Goal: Task Accomplishment & Management: Manage account settings

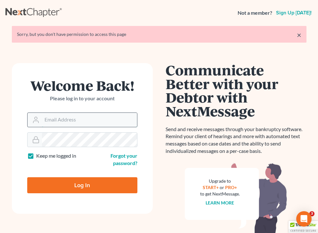
click at [70, 123] on input "Email Address" at bounding box center [89, 120] width 95 height 14
type input "[EMAIL_ADDRESS][DOMAIN_NAME]"
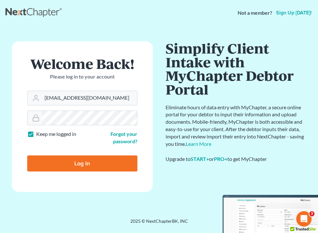
click at [69, 161] on input "Log In" at bounding box center [82, 163] width 110 height 16
type input "Thinking..."
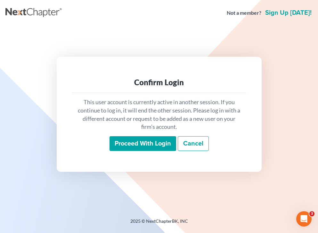
click at [118, 148] on input "Proceed with login" at bounding box center [143, 143] width 67 height 15
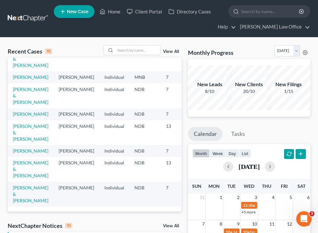
scroll to position [178, 0]
click at [16, 164] on link "Vitek, Nicole & Glick, Jason" at bounding box center [31, 169] width 36 height 18
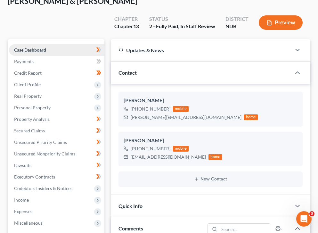
scroll to position [55, 0]
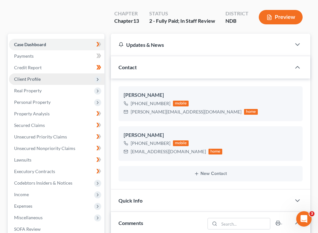
click at [54, 73] on span "Client Profile" at bounding box center [56, 79] width 95 height 12
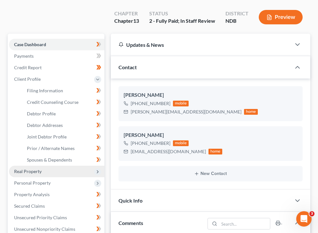
click at [44, 166] on span "Real Property" at bounding box center [56, 172] width 95 height 12
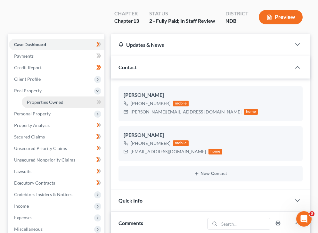
click at [50, 99] on span "Properties Owned" at bounding box center [45, 101] width 37 height 5
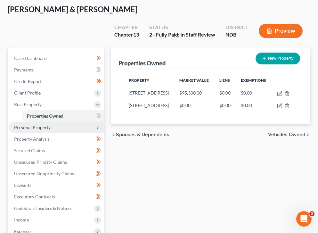
scroll to position [44, 0]
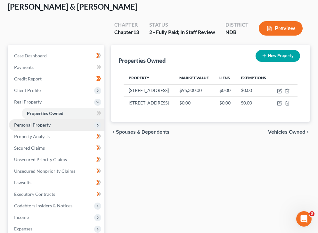
click at [44, 122] on span "Personal Property" at bounding box center [32, 124] width 37 height 5
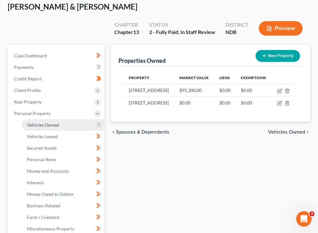
click at [54, 119] on link "Vehicles Owned" at bounding box center [63, 125] width 83 height 12
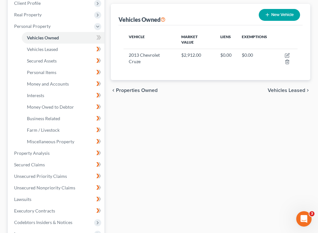
scroll to position [133, 0]
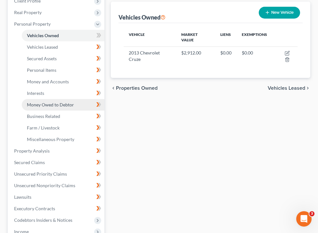
click at [59, 99] on link "Money Owed to Debtor" at bounding box center [63, 105] width 83 height 12
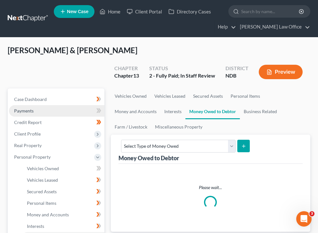
click at [57, 105] on link "Payments" at bounding box center [56, 111] width 95 height 12
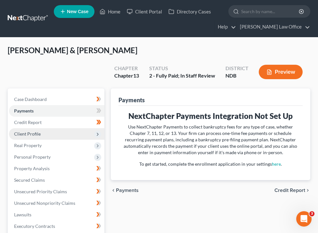
click at [64, 128] on span "Client Profile" at bounding box center [56, 134] width 95 height 12
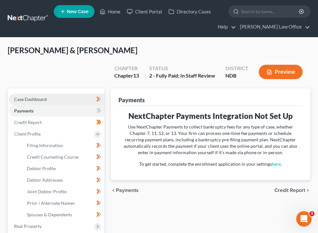
click at [59, 93] on link "Case Dashboard" at bounding box center [56, 99] width 95 height 12
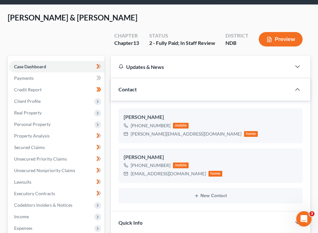
scroll to position [33, 0]
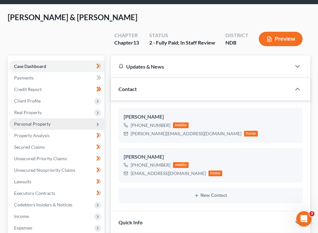
click at [65, 118] on span "Personal Property" at bounding box center [56, 124] width 95 height 12
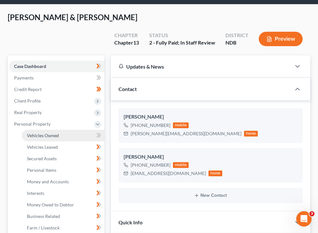
click at [71, 130] on link "Vehicles Owned" at bounding box center [63, 136] width 83 height 12
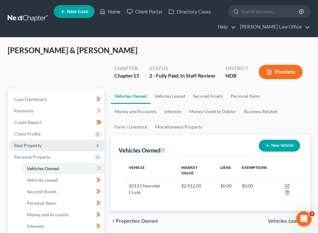
click at [50, 140] on span "Real Property" at bounding box center [56, 146] width 95 height 12
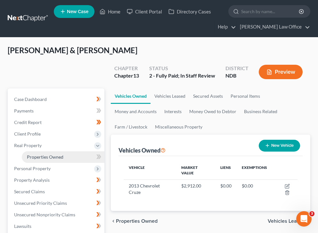
click at [67, 151] on link "Properties Owned" at bounding box center [63, 157] width 83 height 12
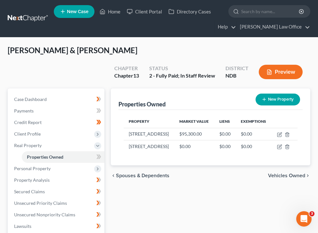
click at [182, 88] on div "Properties Owned New Property" at bounding box center [210, 98] width 184 height 21
click at [279, 144] on icon "button" at bounding box center [279, 146] width 5 height 5
select select "29"
select select "8"
select select "2"
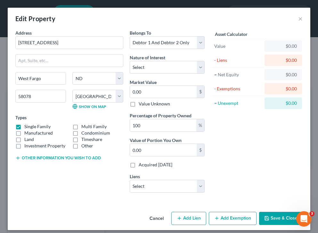
click at [305, 16] on div "Edit Property ×" at bounding box center [159, 19] width 303 height 22
click at [301, 18] on button "×" at bounding box center [300, 19] width 4 height 8
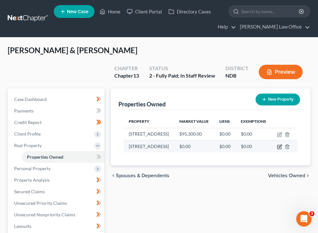
click at [279, 144] on icon "button" at bounding box center [279, 146] width 5 height 5
select select "29"
select select "8"
select select "2"
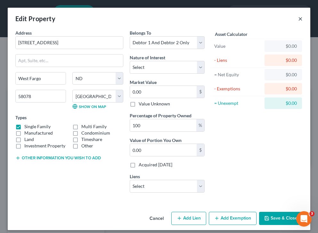
click at [300, 21] on button "×" at bounding box center [300, 19] width 4 height 8
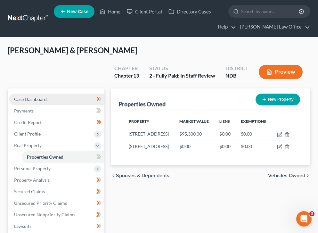
click at [58, 93] on link "Case Dashboard" at bounding box center [56, 99] width 95 height 12
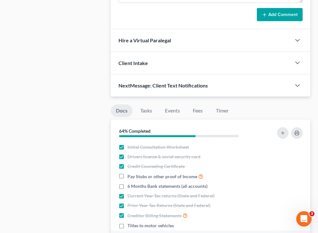
scroll to position [424, 0]
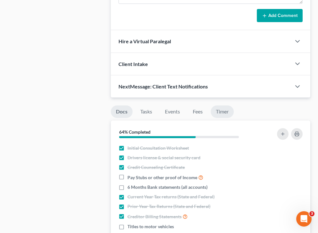
click at [218, 105] on link "Timer" at bounding box center [222, 111] width 23 height 12
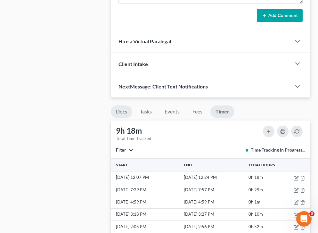
click at [127, 105] on link "Docs" at bounding box center [121, 111] width 21 height 12
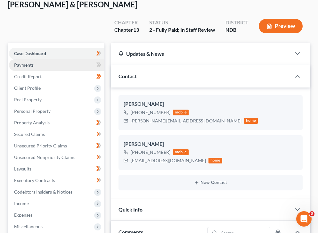
click at [40, 59] on link "Payments" at bounding box center [56, 65] width 95 height 12
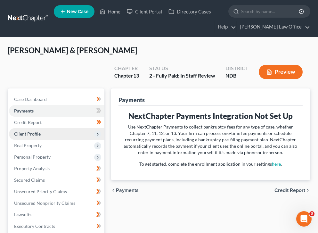
click at [38, 131] on span "Client Profile" at bounding box center [27, 133] width 27 height 5
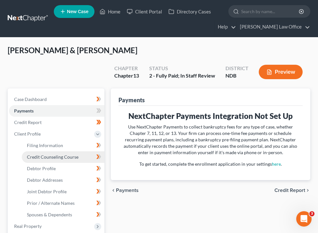
click at [63, 151] on link "Credit Counseling Course" at bounding box center [63, 157] width 83 height 12
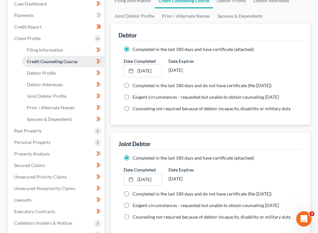
scroll to position [96, 0]
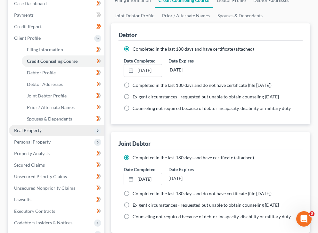
click at [53, 125] on span "Real Property" at bounding box center [56, 131] width 95 height 12
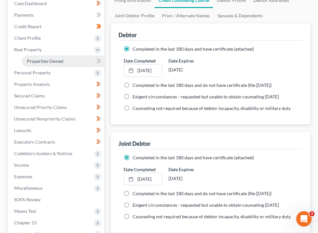
click at [81, 55] on link "Properties Owned" at bounding box center [63, 61] width 83 height 12
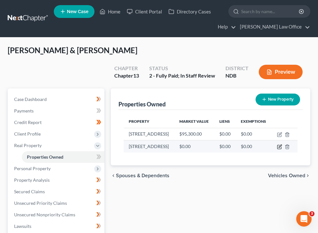
click at [279, 145] on icon "button" at bounding box center [280, 146] width 3 height 3
select select "29"
select select "8"
select select "2"
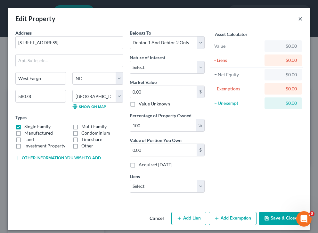
click at [300, 19] on button "×" at bounding box center [300, 19] width 4 height 8
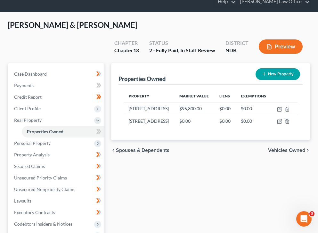
scroll to position [27, 0]
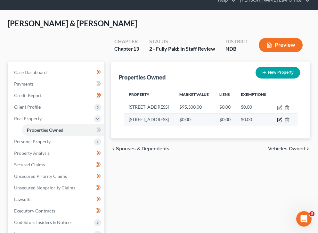
click at [279, 117] on icon "button" at bounding box center [279, 119] width 5 height 5
select select "29"
select select "8"
select select "2"
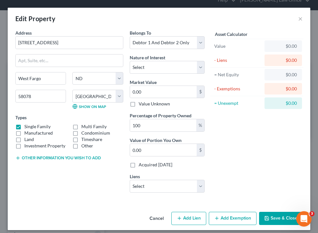
scroll to position [5, 0]
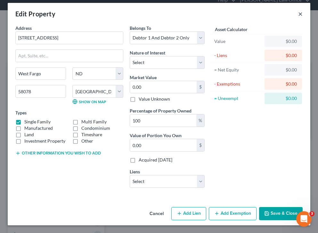
click at [301, 11] on button "×" at bounding box center [300, 14] width 4 height 8
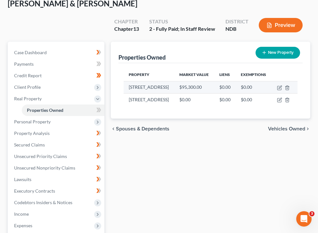
scroll to position [49, 0]
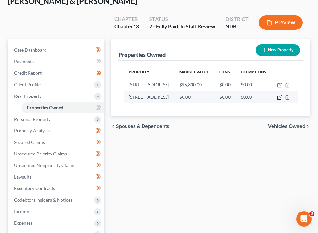
click at [279, 95] on icon "button" at bounding box center [280, 96] width 3 height 3
select select "29"
select select "8"
select select "2"
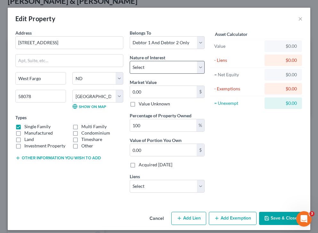
scroll to position [5, 0]
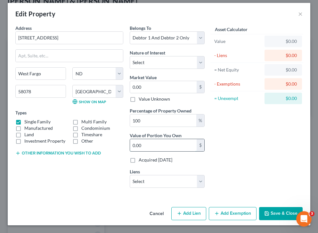
click at [158, 144] on input "0.00" at bounding box center [163, 145] width 67 height 12
type input "5"
click at [300, 12] on button "×" at bounding box center [300, 14] width 4 height 8
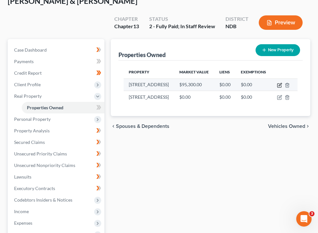
click at [279, 83] on icon "button" at bounding box center [279, 85] width 5 height 5
select select "29"
select select "8"
select select "2"
select select "0"
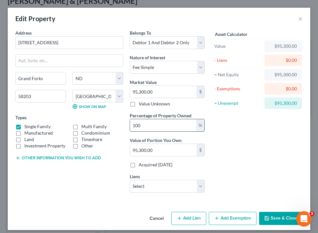
click at [159, 128] on input "100" at bounding box center [163, 125] width 67 height 12
type input "10"
type input "9,530.00"
type input "1"
type input "953.00"
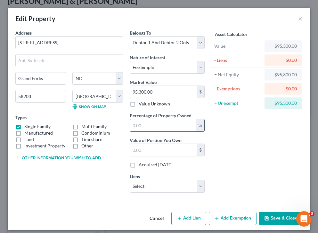
type input "5"
type input "4,765.00"
type input "50"
type input "47,650.00"
type input "50"
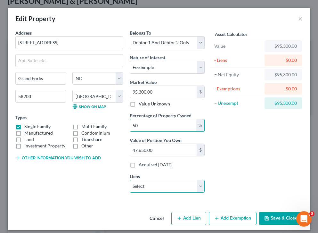
click at [163, 186] on select "Select ND Housing Financial - $89,215.00 Gm Financial - $30,379.00 One Main - $…" at bounding box center [167, 186] width 75 height 13
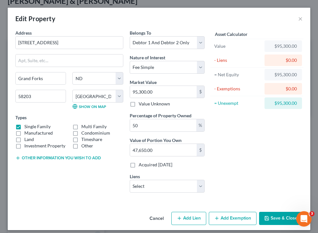
click at [286, 220] on button "Save & Close" at bounding box center [281, 218] width 44 height 13
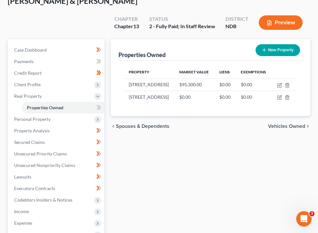
click at [210, 173] on div "Properties Owned New Property Property Market Value Liens Exemptions 711 Main S…" at bounding box center [211, 189] width 206 height 301
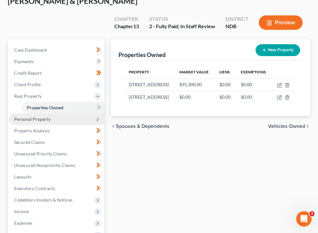
click at [70, 113] on span "Personal Property" at bounding box center [56, 119] width 95 height 12
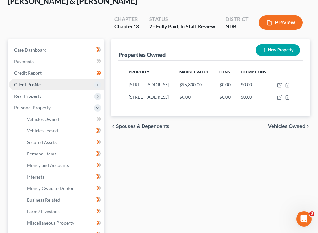
click at [64, 79] on span "Client Profile" at bounding box center [56, 85] width 95 height 12
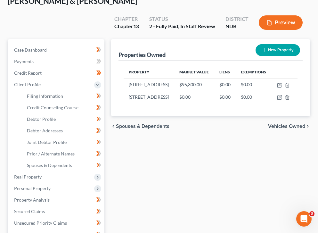
click at [171, 129] on div "Properties Owned New Property Property Market Value Liens Exemptions 711 Main S…" at bounding box center [211, 224] width 206 height 370
click at [273, 43] on div "Properties Owned New Property" at bounding box center [210, 49] width 184 height 21
click at [273, 44] on button "New Property" at bounding box center [278, 50] width 45 height 12
select select "29"
select select "8"
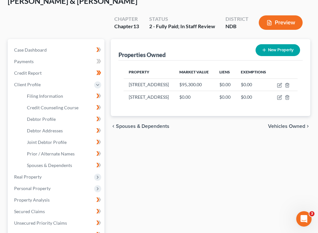
select select "2"
select select "0"
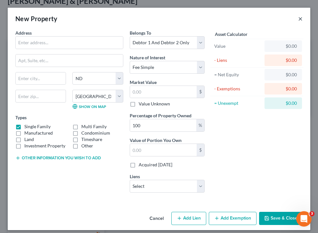
click at [300, 16] on button "×" at bounding box center [300, 19] width 4 height 8
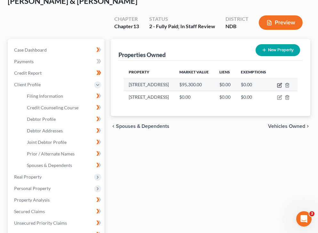
click at [280, 84] on icon "button" at bounding box center [279, 86] width 4 height 4
select select "29"
select select "8"
select select "2"
select select "0"
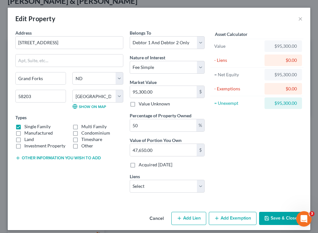
click at [45, 157] on button "Other information you wish to add" at bounding box center [57, 157] width 85 height 5
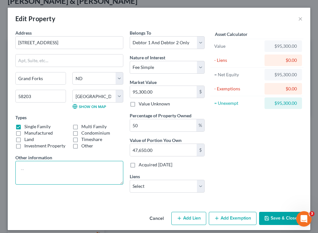
click at [49, 175] on textarea at bounding box center [69, 173] width 108 height 24
type textarea "m"
click at [301, 19] on button "×" at bounding box center [300, 19] width 4 height 8
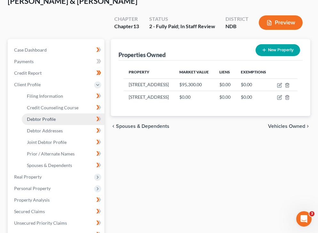
click at [53, 116] on span "Debtor Profile" at bounding box center [41, 118] width 29 height 5
select select "1"
select select "3"
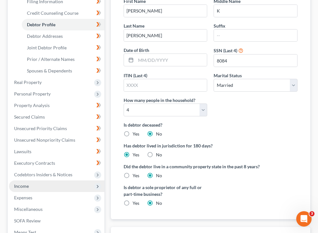
scroll to position [143, 0]
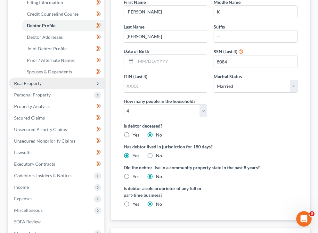
click at [47, 77] on span "Real Property" at bounding box center [56, 83] width 95 height 12
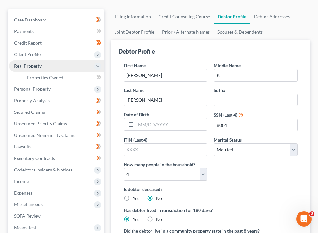
scroll to position [33, 0]
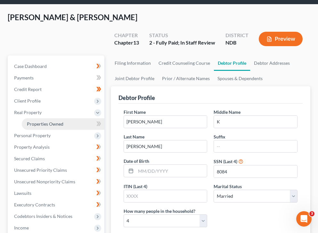
click at [55, 121] on span "Properties Owned" at bounding box center [45, 123] width 37 height 5
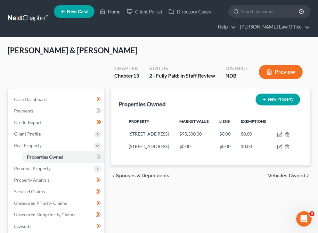
click at [207, 88] on div "Properties Owned New Property" at bounding box center [210, 98] width 184 height 21
click at [118, 14] on link "Home" at bounding box center [109, 12] width 27 height 12
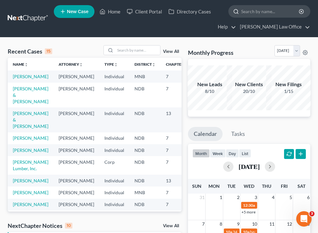
click at [256, 14] on input "search" at bounding box center [270, 11] width 59 height 12
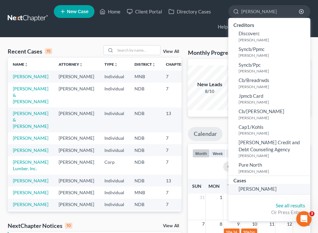
type input "purrier"
click at [255, 189] on span "[PERSON_NAME]" at bounding box center [258, 189] width 38 height 6
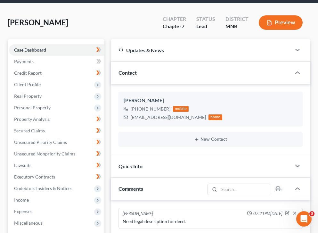
scroll to position [34, 0]
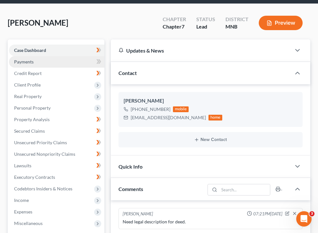
click at [74, 64] on link "Payments" at bounding box center [56, 62] width 95 height 12
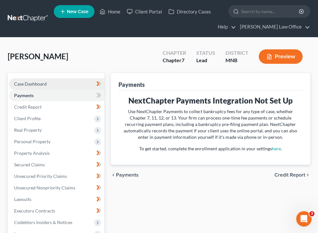
click at [74, 78] on link "Case Dashboard" at bounding box center [56, 84] width 95 height 12
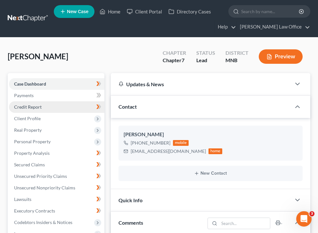
click at [83, 109] on link "Credit Report" at bounding box center [56, 107] width 95 height 12
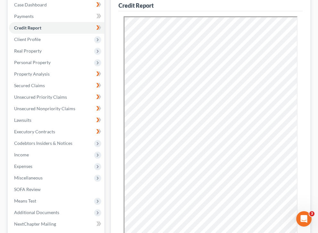
scroll to position [80, 0]
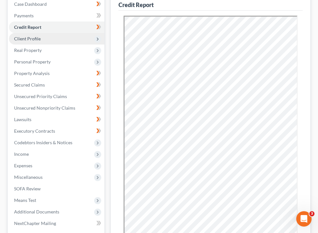
click at [32, 42] on span "Client Profile" at bounding box center [56, 39] width 95 height 12
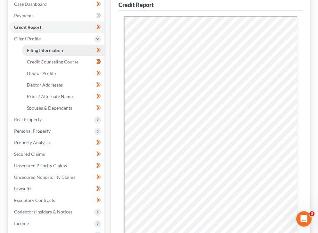
click at [52, 54] on link "Filing Information" at bounding box center [63, 51] width 83 height 12
select select "1"
select select "0"
select select "24"
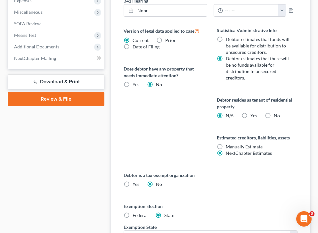
scroll to position [384, 0]
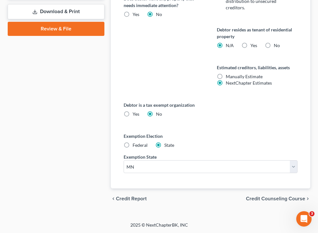
click at [273, 200] on span "Credit Counseling Course" at bounding box center [275, 198] width 59 height 5
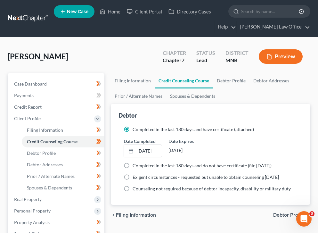
click at [283, 214] on span "Debtor Profile" at bounding box center [289, 214] width 32 height 5
select select "0"
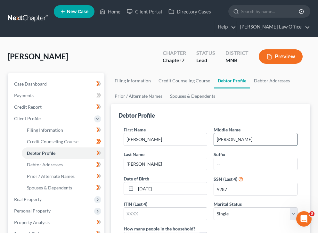
click at [256, 142] on input "Lynn" at bounding box center [255, 139] width 83 height 12
type input "Lynn"
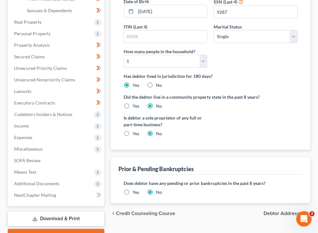
scroll to position [177, 0]
click at [281, 214] on span "Debtor Addresses" at bounding box center [285, 212] width 42 height 5
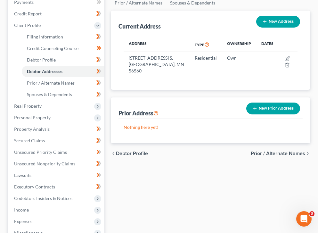
click at [273, 151] on span "Prior / Alternate Names" at bounding box center [278, 153] width 54 height 5
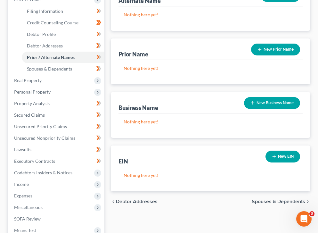
click at [291, 202] on span "Spouses & Dependents" at bounding box center [278, 201] width 53 height 5
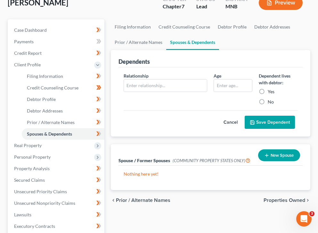
click at [289, 199] on span "Properties Owned" at bounding box center [285, 200] width 42 height 5
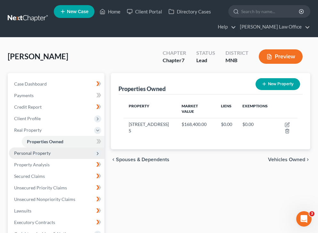
click at [78, 152] on span "Personal Property" at bounding box center [56, 153] width 95 height 12
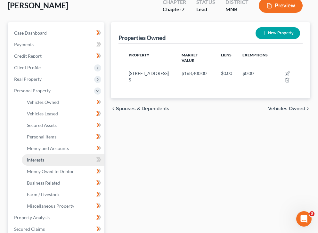
click at [69, 164] on link "Interests" at bounding box center [63, 160] width 83 height 12
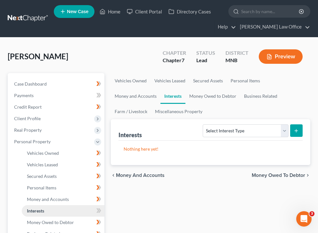
scroll to position [42, 0]
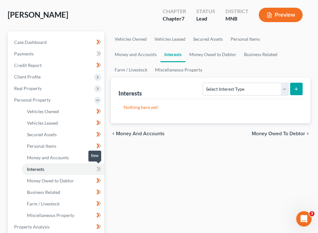
click at [99, 171] on icon at bounding box center [98, 169] width 5 height 8
click at [61, 161] on link "Money and Accounts" at bounding box center [63, 158] width 83 height 12
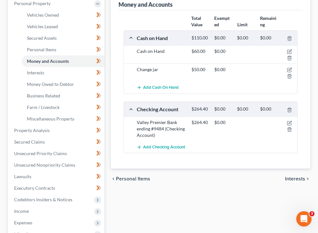
scroll to position [138, 0]
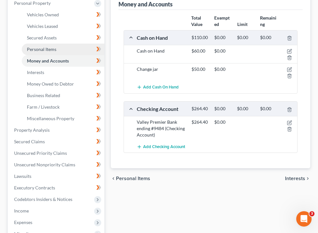
click at [74, 45] on link "Personal Items" at bounding box center [63, 50] width 83 height 12
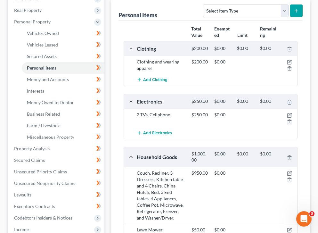
scroll to position [121, 0]
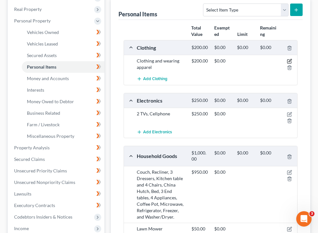
click at [291, 64] on icon "button" at bounding box center [289, 61] width 5 height 5
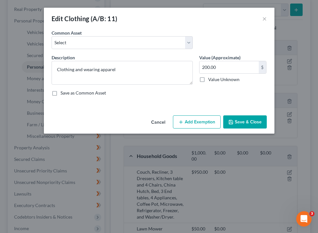
click at [197, 127] on button "Add Exemption" at bounding box center [197, 121] width 48 height 13
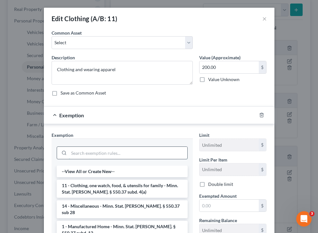
click at [133, 148] on input "search" at bounding box center [128, 153] width 118 height 12
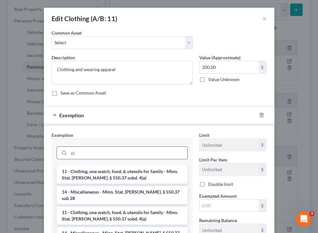
type input "c"
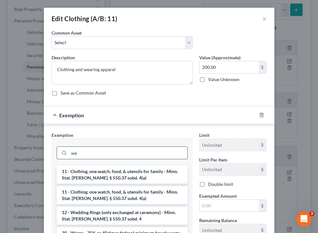
type input "w"
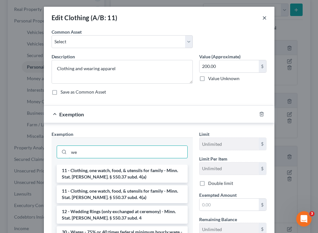
type input "we"
click at [263, 20] on button "×" at bounding box center [264, 18] width 4 height 8
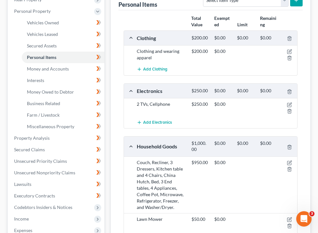
scroll to position [129, 0]
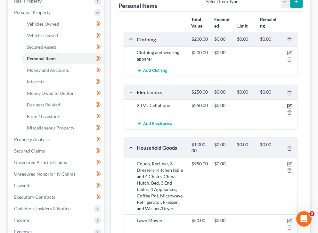
click at [290, 109] on icon "button" at bounding box center [289, 105] width 5 height 5
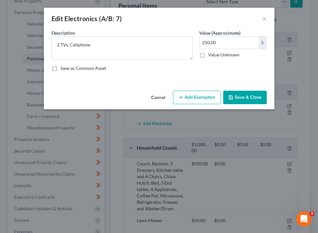
click at [183, 100] on button "Add Exemption" at bounding box center [197, 97] width 48 height 13
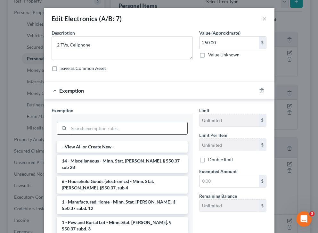
click at [76, 131] on input "search" at bounding box center [128, 128] width 118 height 12
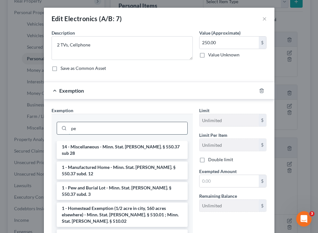
type input "p"
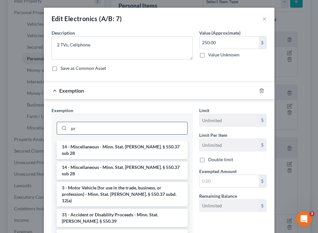
type input "p"
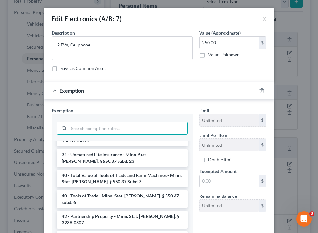
scroll to position [886, 0]
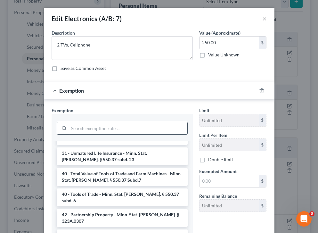
click at [79, 133] on input "search" at bounding box center [128, 128] width 118 height 12
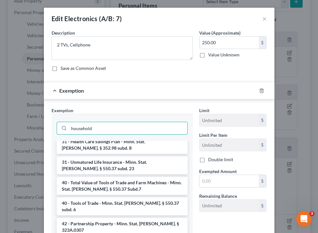
scroll to position [0, 0]
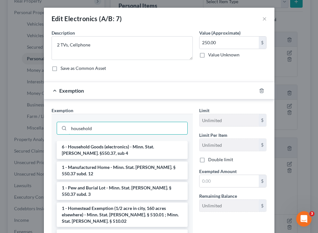
type input "household"
click at [263, 15] on button "×" at bounding box center [264, 19] width 4 height 8
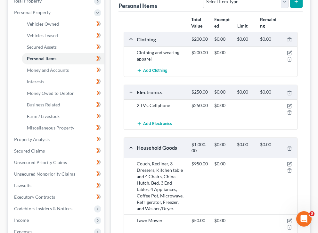
scroll to position [110, 0]
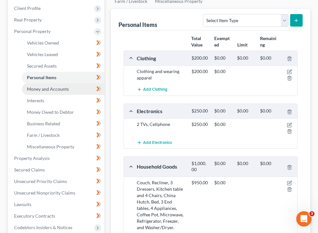
click at [67, 92] on link "Money and Accounts" at bounding box center [63, 89] width 83 height 12
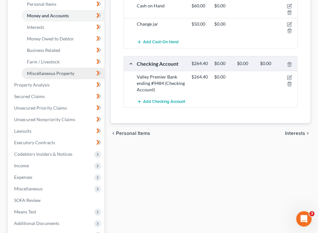
scroll to position [228, 0]
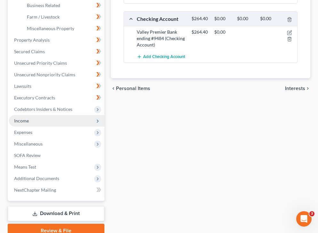
click at [47, 122] on span "Income" at bounding box center [56, 121] width 95 height 12
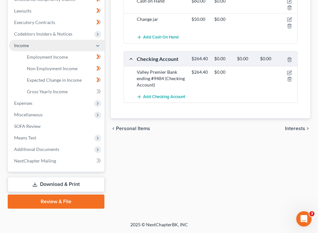
scroll to position [188, 0]
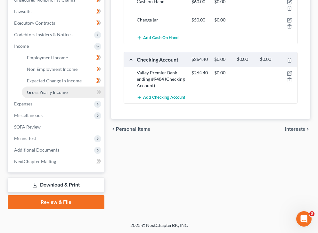
click at [61, 92] on span "Gross Yearly Income" at bounding box center [47, 91] width 41 height 5
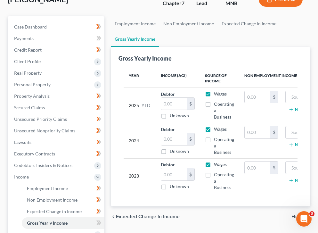
scroll to position [75, 0]
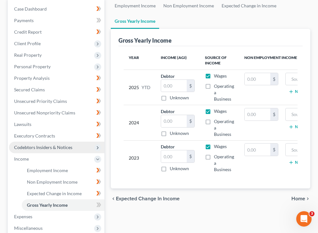
click at [66, 145] on span "Codebtors Insiders & Notices" at bounding box center [43, 146] width 58 height 5
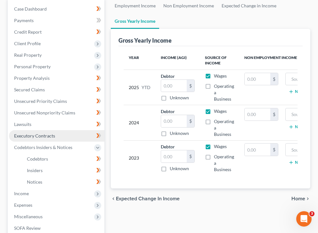
click at [54, 134] on span "Executory Contracts" at bounding box center [34, 135] width 41 height 5
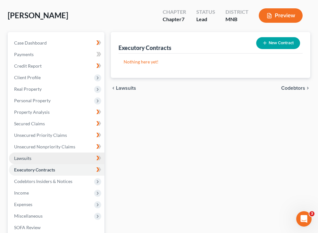
click at [46, 158] on link "Lawsuits" at bounding box center [56, 158] width 95 height 12
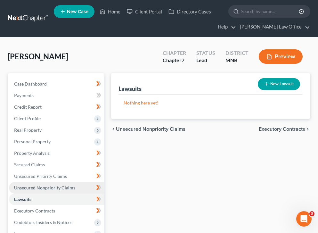
click at [60, 182] on link "Unsecured Nonpriority Claims" at bounding box center [56, 188] width 95 height 12
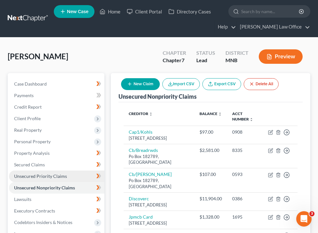
click at [56, 178] on span "Unsecured Priority Claims" at bounding box center [40, 175] width 53 height 5
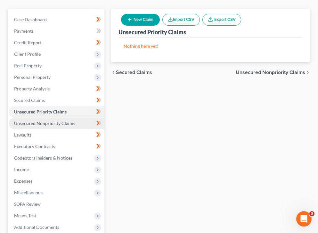
click at [70, 126] on link "Unsecured Nonpriority Claims" at bounding box center [56, 124] width 95 height 12
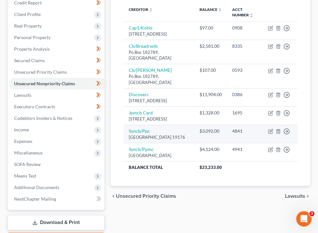
scroll to position [49, 0]
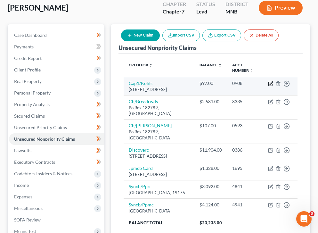
click at [271, 84] on icon "button" at bounding box center [270, 83] width 5 height 5
select select "46"
select select "2"
select select "0"
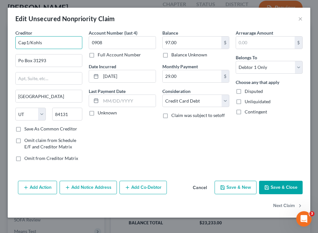
click at [28, 42] on input "Cap1/Kohls" at bounding box center [48, 42] width 67 height 13
type input "Capital One/Kohls"
click at [291, 189] on button "Save & Close" at bounding box center [281, 187] width 44 height 13
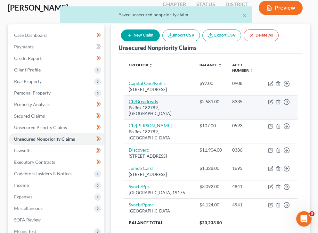
click at [148, 104] on link "Cb/Breadrwds" at bounding box center [143, 101] width 29 height 5
select select "36"
select select "2"
select select "0"
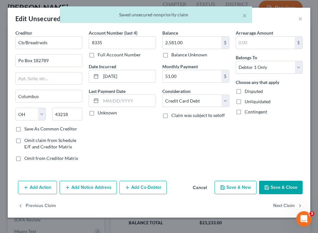
click at [303, 19] on div "× Saved unsecured nonpriority claim" at bounding box center [156, 16] width 318 height 20
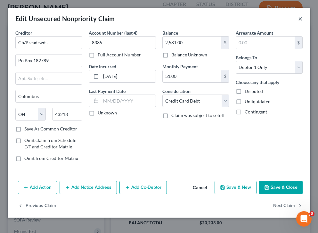
click at [299, 19] on button "×" at bounding box center [300, 19] width 4 height 8
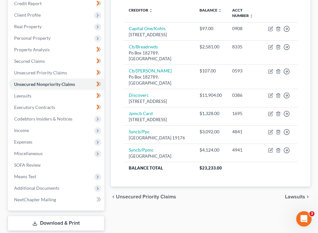
scroll to position [104, 0]
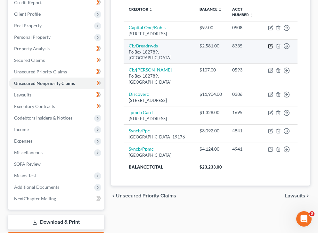
click at [270, 47] on icon "button" at bounding box center [271, 45] width 3 height 3
select select "36"
select select "2"
select select "0"
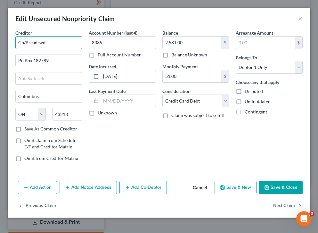
click at [24, 44] on input "Cb/Breadrwds" at bounding box center [48, 42] width 67 height 13
type input "Citi Bank/Breadrwds"
click at [280, 183] on button "Save & Close" at bounding box center [281, 187] width 44 height 13
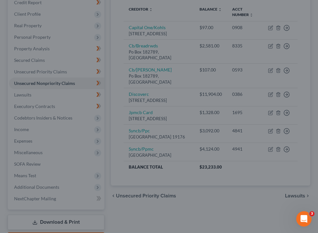
type input "0"
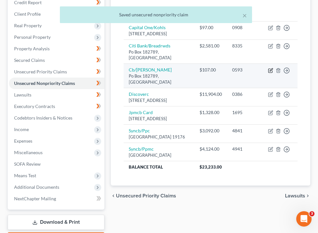
click at [269, 73] on icon "button" at bounding box center [270, 70] width 5 height 5
select select "36"
select select "2"
select select "0"
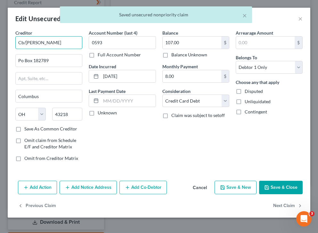
click at [23, 45] on input "Cb/Maurices" at bounding box center [48, 42] width 67 height 13
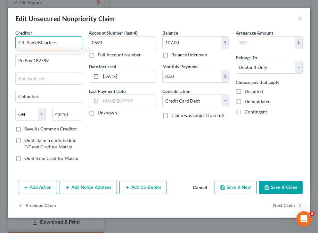
type input "Citi Bank/Maurices"
click at [272, 187] on button "Save & Close" at bounding box center [281, 187] width 44 height 13
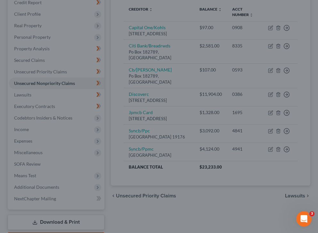
type input "0"
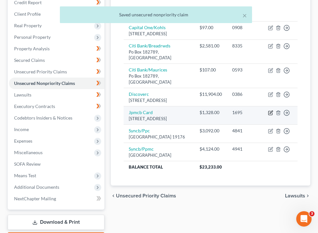
click at [270, 115] on icon "button" at bounding box center [270, 112] width 5 height 5
select select "7"
select select "0"
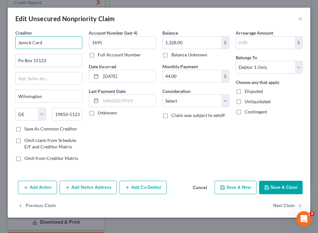
drag, startPoint x: 31, startPoint y: 42, endPoint x: 13, endPoint y: 42, distance: 17.9
click at [13, 42] on div "Creditor * Jpmcb Card Po Box 15123 Wilmington State AL AK AR AZ CA CO CT DE DC …" at bounding box center [48, 97] width 73 height 137
type input "JP Morgan Chase Card"
click at [288, 182] on button "Save & Close" at bounding box center [281, 187] width 44 height 13
type input "0"
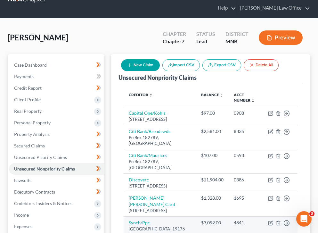
scroll to position [0, 0]
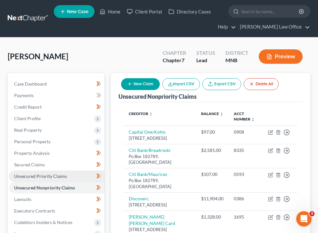
click at [43, 176] on span "Unsecured Priority Claims" at bounding box center [40, 175] width 53 height 5
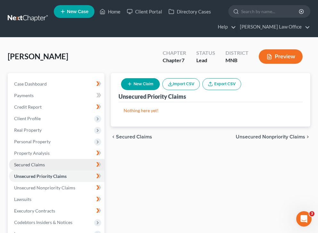
click at [46, 169] on link "Secured Claims" at bounding box center [56, 165] width 95 height 12
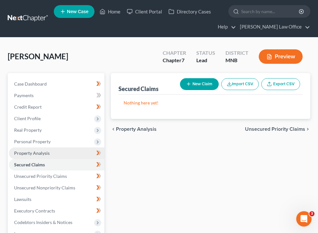
click at [46, 155] on link "Property Analysis" at bounding box center [56, 153] width 95 height 12
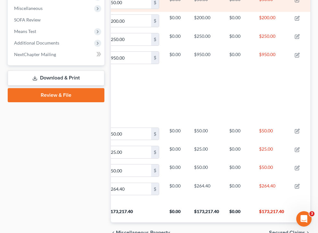
scroll to position [378, 0]
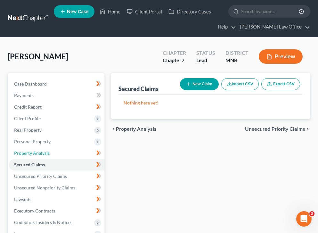
scroll to position [1, 0]
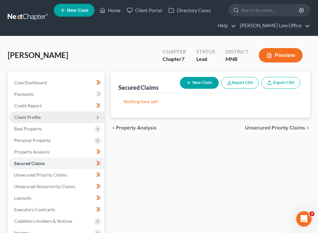
click at [56, 114] on span "Client Profile" at bounding box center [56, 117] width 95 height 12
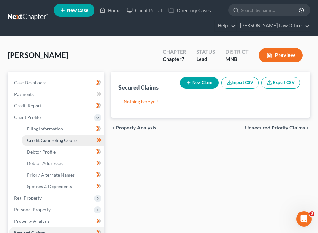
click at [61, 139] on span "Credit Counseling Course" at bounding box center [53, 139] width 52 height 5
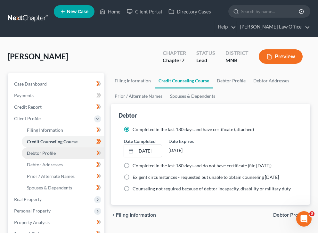
click at [61, 152] on link "Debtor Profile" at bounding box center [63, 153] width 83 height 12
select select "0"
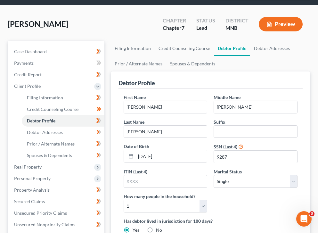
scroll to position [38, 0]
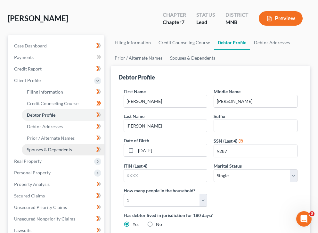
click at [53, 150] on span "Spouses & Dependents" at bounding box center [49, 149] width 45 height 5
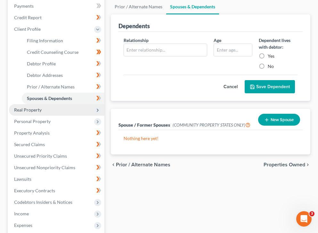
scroll to position [89, 0]
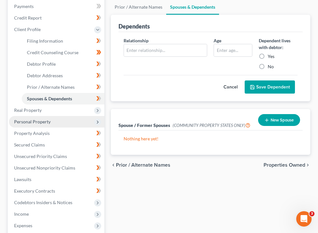
click at [38, 121] on span "Personal Property" at bounding box center [32, 121] width 37 height 5
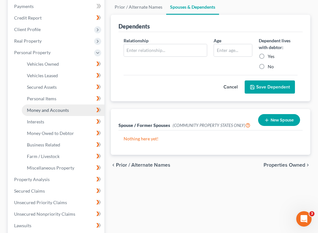
click at [59, 105] on link "Money and Accounts" at bounding box center [63, 110] width 83 height 12
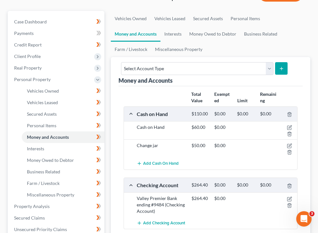
scroll to position [60, 0]
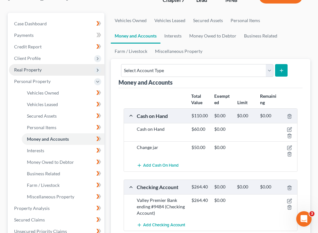
click at [47, 73] on span "Real Property" at bounding box center [56, 70] width 95 height 12
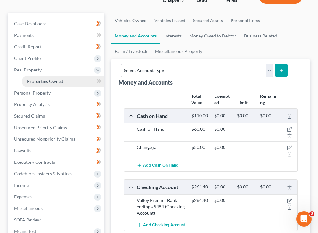
click at [53, 82] on span "Properties Owned" at bounding box center [45, 80] width 37 height 5
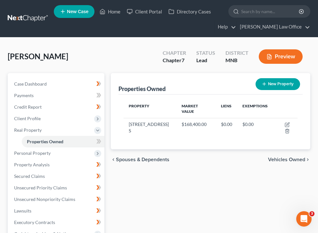
click at [9, 21] on link at bounding box center [28, 19] width 41 height 12
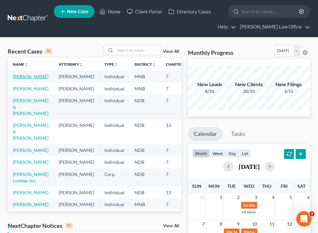
click at [17, 78] on link "[PERSON_NAME]" at bounding box center [31, 76] width 36 height 5
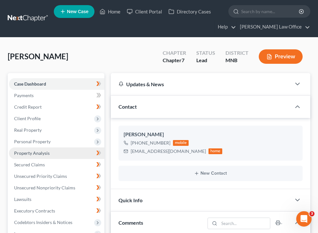
scroll to position [54, 0]
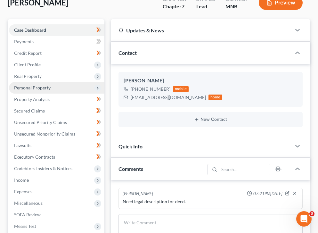
click at [44, 90] on span "Personal Property" at bounding box center [56, 88] width 95 height 12
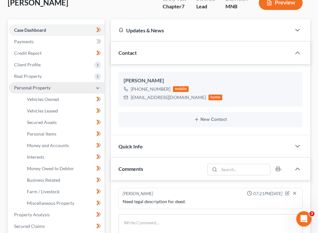
click at [51, 84] on span "Personal Property" at bounding box center [56, 88] width 95 height 12
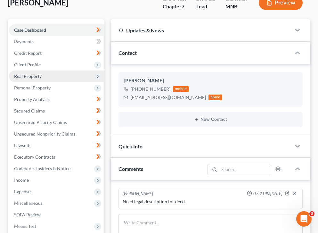
click at [49, 78] on span "Real Property" at bounding box center [56, 76] width 95 height 12
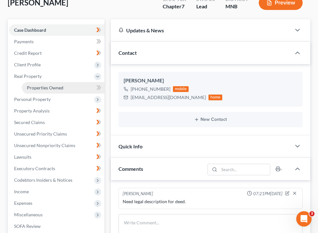
click at [52, 87] on span "Properties Owned" at bounding box center [45, 87] width 37 height 5
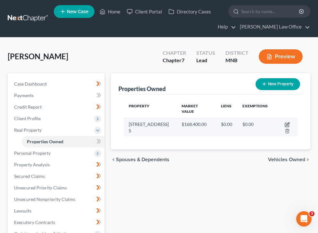
click at [286, 122] on icon "button" at bounding box center [287, 123] width 3 height 3
select select "24"
select select "0"
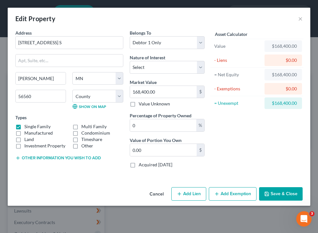
click at [195, 191] on button "Add Lien" at bounding box center [188, 193] width 35 height 13
select select "0"
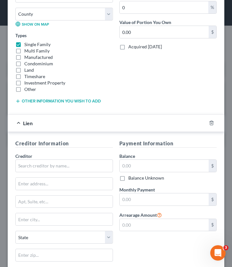
scroll to position [199, 0]
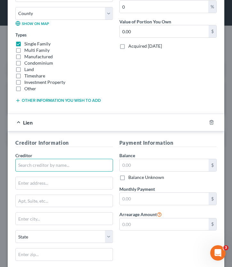
click at [27, 163] on input "text" at bounding box center [64, 165] width 98 height 13
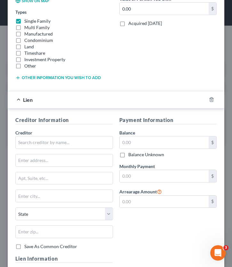
scroll to position [228, 0]
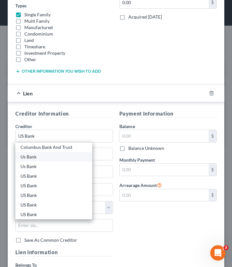
click at [29, 158] on div "Us Bank" at bounding box center [53, 157] width 67 height 6
type input "Us Bank"
type input "Po Box 5227"
type input "Cincinnati"
select select "36"
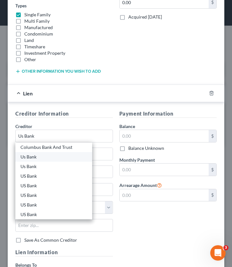
type input "45201"
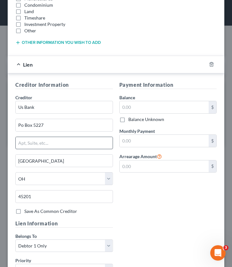
scroll to position [259, 0]
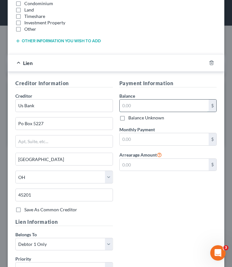
click at [140, 104] on input "text" at bounding box center [164, 106] width 89 height 12
type input "0"
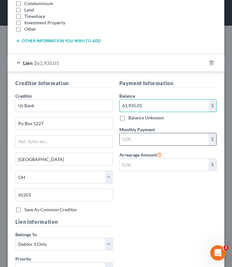
type input "61,935.01"
click at [136, 139] on input "text" at bounding box center [164, 139] width 89 height 12
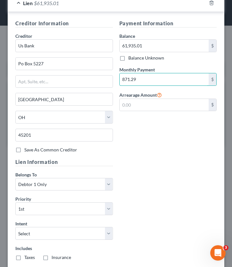
scroll to position [358, 0]
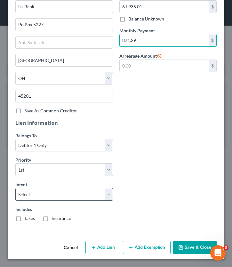
type input "871.29"
click at [45, 191] on select "Select Surrender Redeem Reaffirm Avoid Other" at bounding box center [64, 194] width 98 height 13
select select "2"
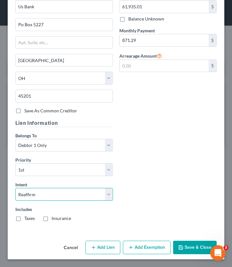
click at [15, 188] on select "Select Surrender Redeem Reaffirm Avoid Other" at bounding box center [64, 194] width 98 height 13
click at [24, 219] on label "Taxes" at bounding box center [29, 218] width 11 height 6
click at [27, 219] on input "Taxes" at bounding box center [29, 217] width 4 height 4
checkbox input "true"
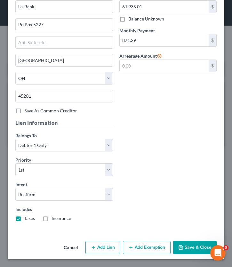
click at [52, 220] on label "Insurance" at bounding box center [62, 218] width 20 height 6
click at [54, 219] on input "Insurance" at bounding box center [56, 217] width 4 height 4
checkbox input "true"
click at [113, 232] on button "Add Lien" at bounding box center [102, 247] width 35 height 13
select select "0"
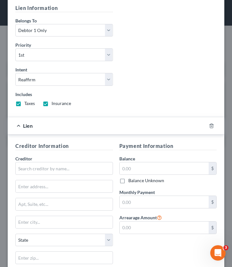
scroll to position [477, 0]
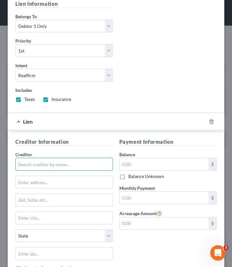
click at [33, 164] on input "text" at bounding box center [64, 164] width 98 height 13
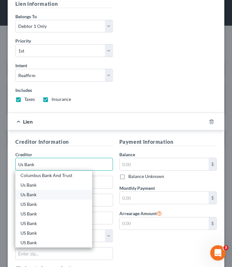
type input "Us Bank"
click at [31, 190] on div "Us Bank" at bounding box center [53, 195] width 77 height 10
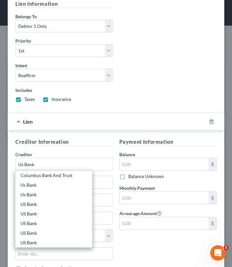
type input "Po Box 130"
type input "Hillsboro"
select select "36"
type input "45133"
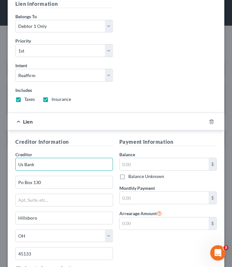
drag, startPoint x: 43, startPoint y: 168, endPoint x: 6, endPoint y: 166, distance: 36.6
click at [6, 166] on div "Edit Property × Address * 2710 26th St. Cir. S Moorhead State AL AK AR AZ CA CO…" at bounding box center [116, 133] width 232 height 267
type input "Us Bank"
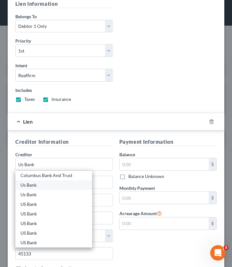
click at [34, 186] on div "Us Bank" at bounding box center [53, 185] width 67 height 6
type input "Po Box 5227"
type input "Cincinnati"
type input "45201"
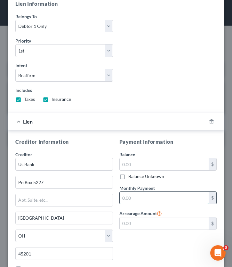
click at [130, 196] on input "text" at bounding box center [164, 198] width 89 height 12
click at [128, 164] on input "text" at bounding box center [164, 164] width 89 height 12
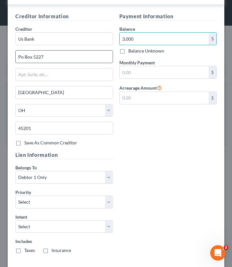
scroll to position [634, 0]
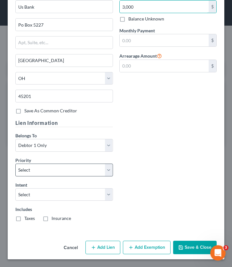
type input "3,000"
click at [30, 170] on select "Select 2nd 3rd 4th 5th 6th 7th 8th 9th 10th 11th 12th 13th 14th 15th 16th 17th …" at bounding box center [64, 170] width 98 height 13
select select "0"
click at [15, 164] on select "Select 2nd 3rd 4th 5th 6th 7th 8th 9th 10th 11th 12th 13th 14th 15th 16th 17th …" at bounding box center [64, 170] width 98 height 13
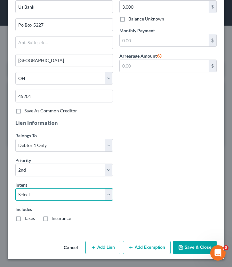
click at [30, 197] on select "Select Surrender Redeem Reaffirm Avoid Other" at bounding box center [64, 194] width 98 height 13
select select "2"
click at [15, 188] on select "Select Surrender Redeem Reaffirm Avoid Other" at bounding box center [64, 194] width 98 height 13
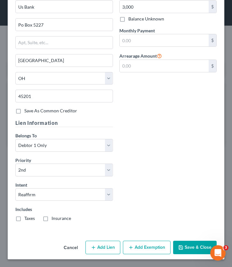
click at [24, 218] on label "Taxes" at bounding box center [29, 218] width 11 height 6
click at [27, 218] on input "Taxes" at bounding box center [29, 217] width 4 height 4
checkbox input "true"
click at [52, 219] on label "Insurance" at bounding box center [62, 218] width 20 height 6
click at [54, 219] on input "Insurance" at bounding box center [56, 217] width 4 height 4
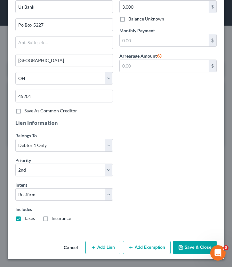
checkbox input "true"
click at [189, 232] on button "Save & Close" at bounding box center [195, 247] width 44 height 13
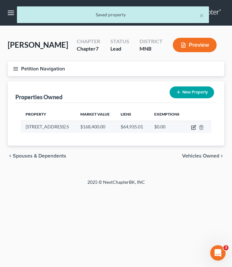
click at [194, 129] on icon "button" at bounding box center [193, 128] width 4 height 4
select select "24"
select select "13"
select select "0"
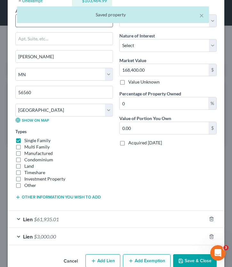
scroll to position [116, 0]
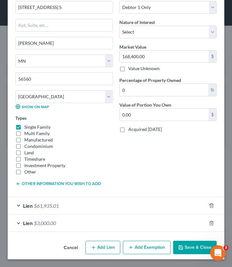
click at [153, 232] on button "Add Exemption" at bounding box center [147, 247] width 48 height 13
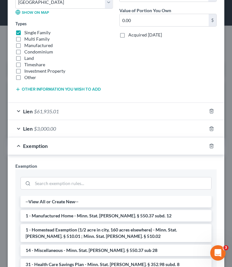
scroll to position [214, 0]
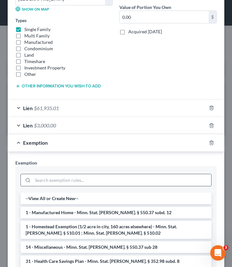
click at [42, 182] on input "search" at bounding box center [122, 180] width 179 height 12
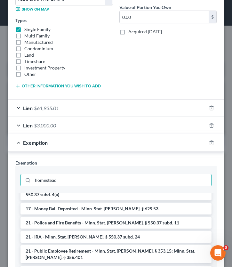
scroll to position [108, 0]
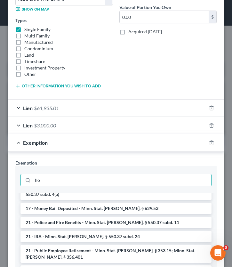
type input "h"
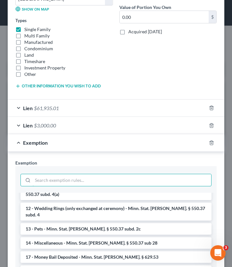
scroll to position [361, 0]
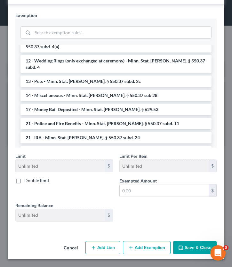
click at [189, 232] on button "Save & Close" at bounding box center [195, 247] width 44 height 13
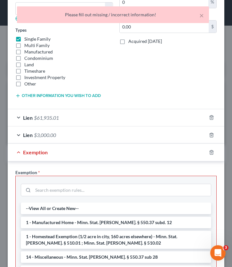
scroll to position [195, 0]
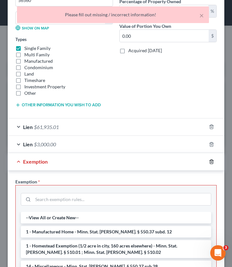
click at [210, 160] on icon "button" at bounding box center [211, 161] width 3 height 4
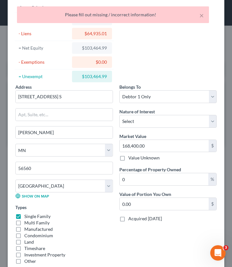
scroll to position [116, 0]
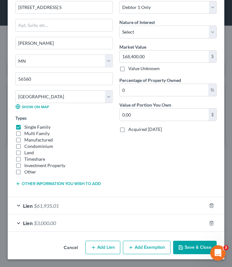
click at [187, 232] on div "Cancel Add Lien Add Lease Add Exemption Save & Close" at bounding box center [116, 248] width 217 height 21
click at [187, 232] on button "Save & Close" at bounding box center [195, 247] width 44 height 13
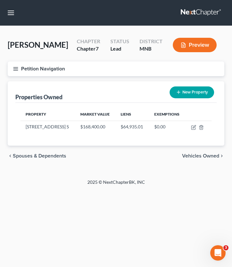
click at [17, 70] on icon "button" at bounding box center [16, 69] width 6 height 6
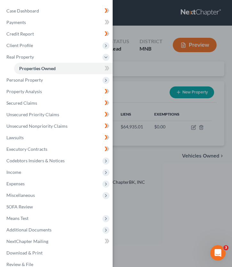
click at [105, 68] on div "New" at bounding box center [103, 64] width 13 height 11
click at [108, 66] on icon at bounding box center [107, 68] width 5 height 8
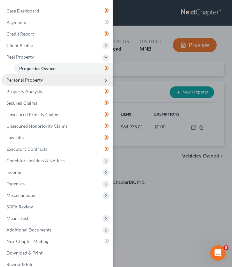
click at [33, 83] on span "Personal Property" at bounding box center [56, 80] width 111 height 12
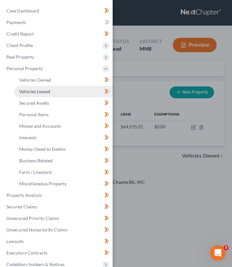
click at [39, 86] on link "Vehicles Leased" at bounding box center [63, 92] width 99 height 12
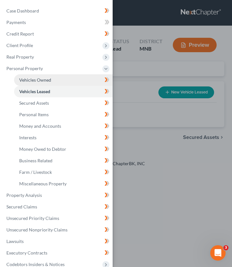
click at [33, 77] on span "Vehicles Owned" at bounding box center [35, 79] width 32 height 5
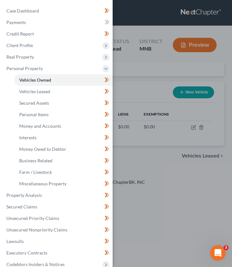
click at [145, 78] on div "Case Dashboard Payments Invoices Payments Payments Credit Report Client Profile" at bounding box center [116, 133] width 232 height 267
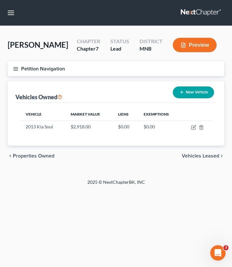
click at [15, 69] on line "button" at bounding box center [15, 69] width 4 height 0
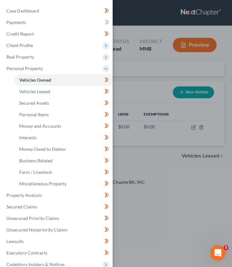
click at [139, 83] on div "Case Dashboard Payments Invoices Payments Payments Credit Report Client Profile" at bounding box center [116, 133] width 232 height 267
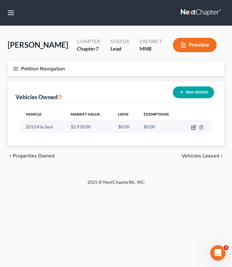
click at [193, 126] on icon "button" at bounding box center [193, 127] width 5 height 5
select select "0"
select select "13"
select select "3"
select select "0"
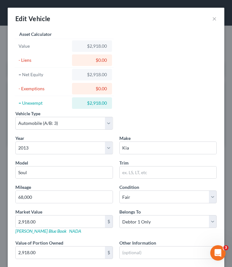
scroll to position [43, 0]
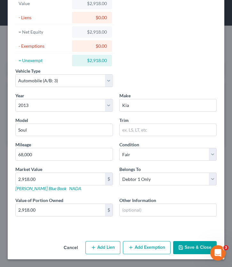
click at [138, 232] on button "Add Exemption" at bounding box center [147, 247] width 48 height 13
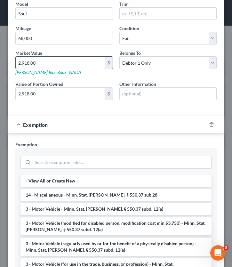
scroll to position [169, 0]
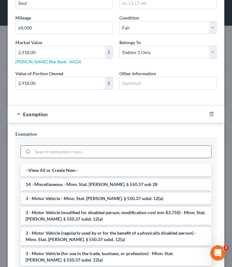
click at [57, 152] on input "search" at bounding box center [122, 152] width 179 height 12
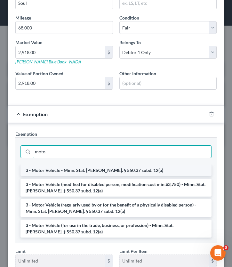
type input "moto"
click at [61, 171] on li "3 - Motor Vehicle - Minn. Stat. Ann. § 550.37 subd. 12(a)" at bounding box center [115, 171] width 191 height 12
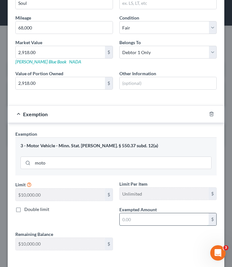
click at [139, 218] on input "text" at bounding box center [164, 219] width 89 height 12
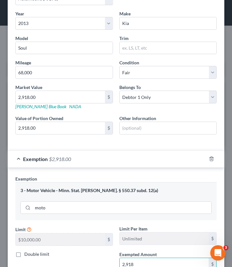
scroll to position [198, 0]
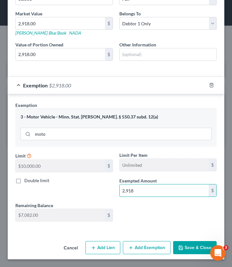
type input "2,918"
click at [191, 232] on button "Save & Close" at bounding box center [195, 247] width 44 height 13
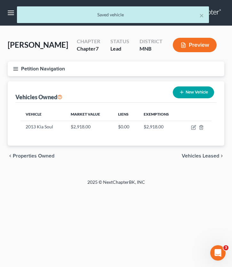
click at [15, 67] on icon "button" at bounding box center [16, 69] width 6 height 6
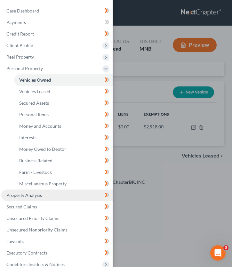
click at [44, 195] on link "Property Analysis" at bounding box center [56, 196] width 111 height 12
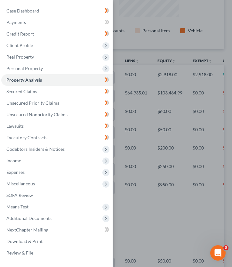
scroll to position [192, 0]
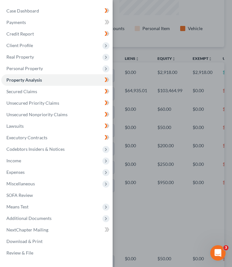
click at [165, 82] on div "Case Dashboard Payments Invoices Payments Payments Credit Report Client Profile" at bounding box center [116, 133] width 232 height 267
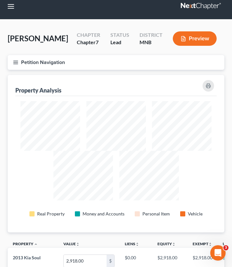
scroll to position [0, 0]
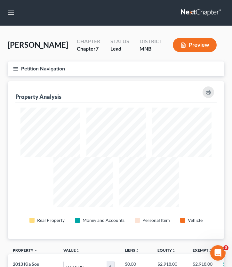
click at [14, 72] on button "Petition Navigation" at bounding box center [116, 68] width 217 height 15
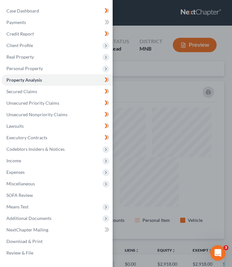
click at [151, 97] on div "Case Dashboard Payments Invoices Payments Payments Credit Report Client Profile" at bounding box center [116, 133] width 232 height 267
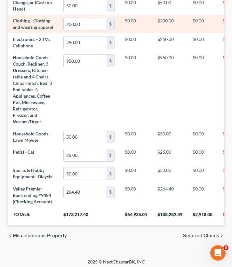
scroll to position [0, 50]
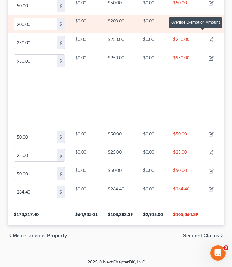
click at [209, 24] on icon "button" at bounding box center [211, 21] width 5 height 5
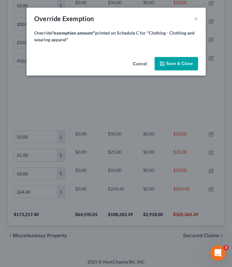
click at [142, 64] on button "Cancel" at bounding box center [140, 64] width 24 height 13
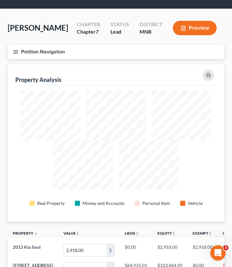
scroll to position [0, 0]
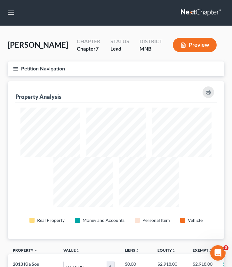
click at [12, 68] on button "Petition Navigation" at bounding box center [116, 68] width 217 height 15
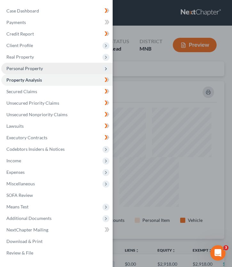
click at [23, 73] on span "Personal Property" at bounding box center [56, 69] width 111 height 12
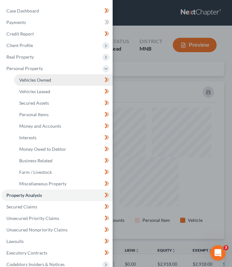
click at [55, 82] on link "Vehicles Owned" at bounding box center [63, 80] width 99 height 12
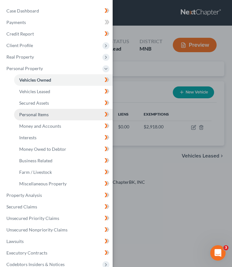
click at [42, 113] on span "Personal Items" at bounding box center [33, 114] width 29 height 5
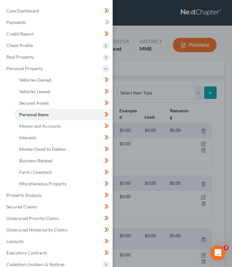
click at [124, 67] on div "Case Dashboard Payments Invoices Payments Payments Credit Report Client Profile" at bounding box center [116, 133] width 232 height 267
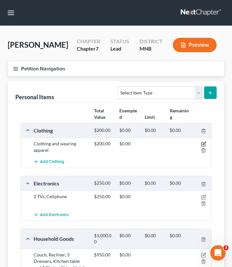
click at [203, 144] on icon "button" at bounding box center [203, 144] width 5 height 5
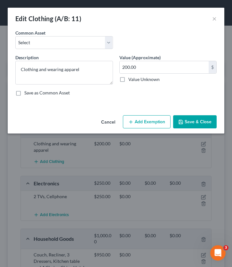
click at [134, 121] on button "Add Exemption" at bounding box center [147, 121] width 48 height 13
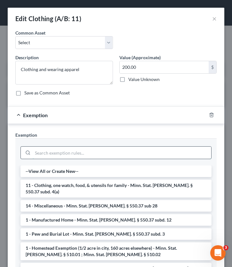
click at [48, 157] on input "search" at bounding box center [122, 153] width 179 height 12
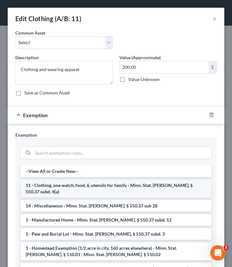
click at [72, 187] on li "11 - Clothing, one watch, food, & utensils for family - Minn. Stat. Ann. § 550.…" at bounding box center [115, 189] width 191 height 18
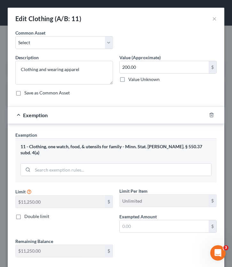
scroll to position [30, 0]
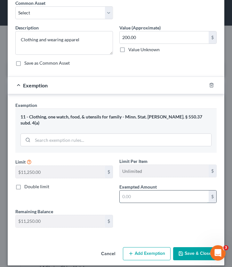
click at [149, 191] on input "text" at bounding box center [164, 197] width 89 height 12
type input "200"
click at [195, 232] on button "Save & Close" at bounding box center [195, 253] width 44 height 13
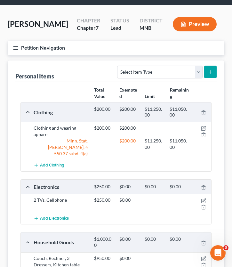
scroll to position [21, 0]
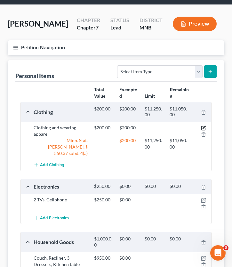
click at [202, 129] on icon "button" at bounding box center [203, 128] width 5 height 5
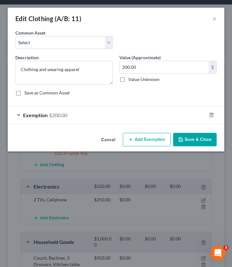
click at [27, 111] on div "Exemption $200.00" at bounding box center [107, 115] width 199 height 17
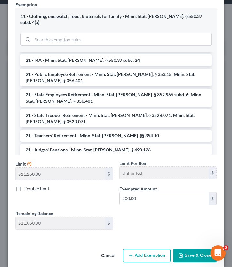
scroll to position [193, 0]
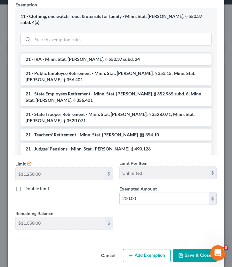
click at [203, 232] on button "Save & Close" at bounding box center [195, 255] width 44 height 13
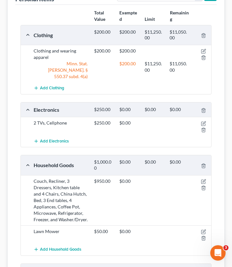
scroll to position [113, 0]
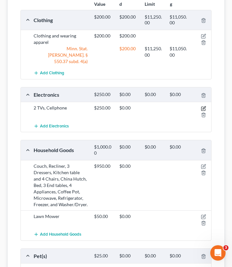
click at [203, 106] on icon "button" at bounding box center [204, 107] width 3 height 3
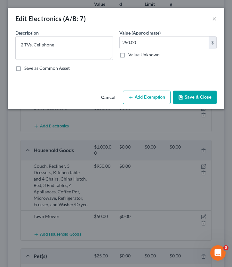
click at [130, 101] on button "Add Exemption" at bounding box center [147, 97] width 48 height 13
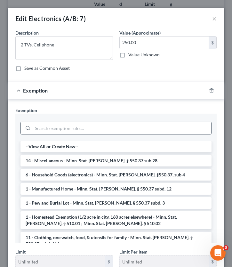
click at [46, 126] on input "search" at bounding box center [122, 128] width 179 height 12
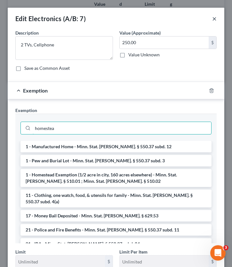
type input "homestea"
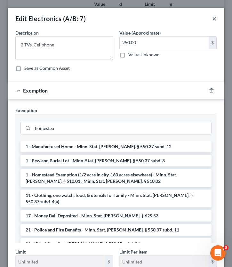
click at [215, 17] on button "×" at bounding box center [214, 19] width 4 height 8
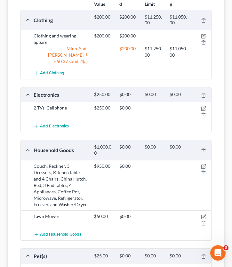
scroll to position [0, 0]
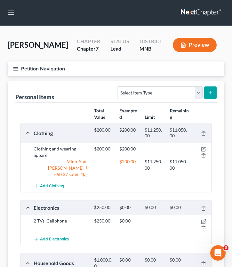
click at [19, 69] on button "Petition Navigation" at bounding box center [116, 68] width 217 height 15
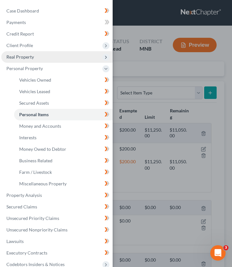
click at [41, 58] on span "Real Property" at bounding box center [56, 57] width 111 height 12
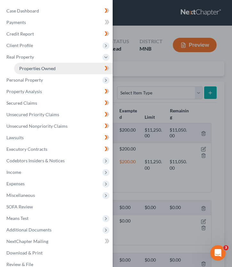
click at [45, 72] on link "Properties Owned" at bounding box center [63, 69] width 99 height 12
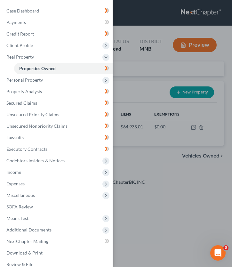
click at [140, 103] on div "Case Dashboard Payments Invoices Payments Payments Credit Report Client Profile" at bounding box center [116, 133] width 232 height 267
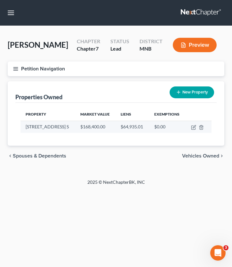
click at [191, 127] on td at bounding box center [198, 127] width 26 height 12
click at [192, 128] on icon "button" at bounding box center [193, 127] width 5 height 5
select select "24"
select select "13"
select select "0"
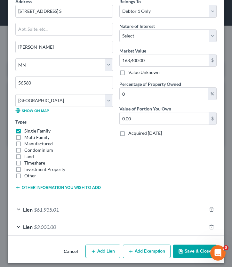
scroll to position [116, 0]
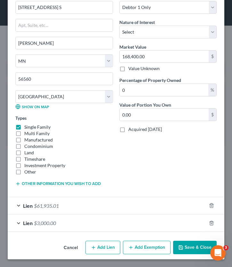
click at [141, 232] on button "Add Exemption" at bounding box center [147, 247] width 48 height 13
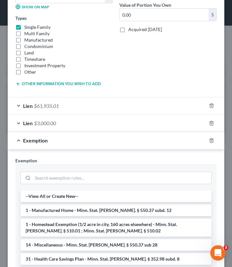
scroll to position [232, 0]
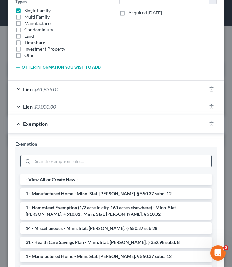
click at [46, 165] on input "search" at bounding box center [122, 161] width 179 height 12
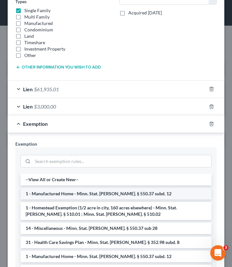
click at [113, 195] on li "1 - Manufactured Home - Minn. Stat. Ann. § 550.37 subd. 12" at bounding box center [115, 194] width 191 height 12
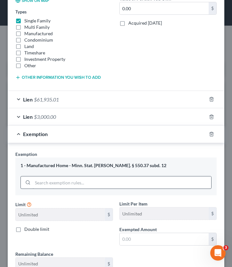
scroll to position [221, 0]
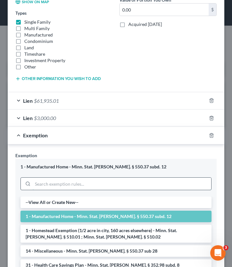
click at [53, 183] on input "search" at bounding box center [122, 184] width 179 height 12
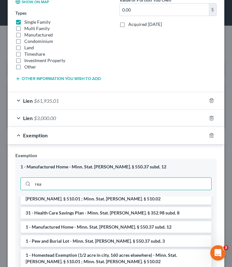
scroll to position [0, 0]
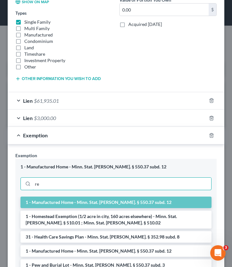
type input "r"
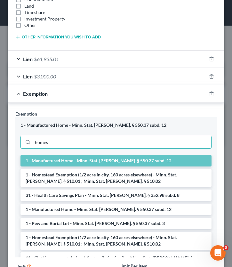
scroll to position [263, 0]
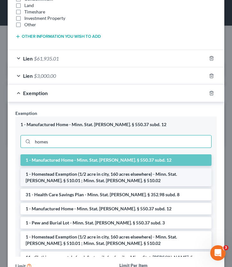
type input "homes"
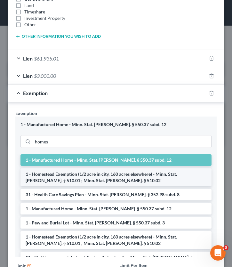
click at [104, 179] on li "1 - Homestead Exemption (1/2 acre in city, 160 acres elsewhere) - Minn. Stat. A…" at bounding box center [115, 177] width 191 height 18
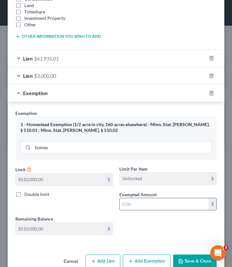
click at [144, 206] on input "text" at bounding box center [164, 204] width 89 height 12
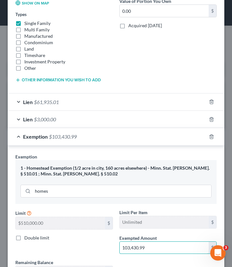
scroll to position [277, 0]
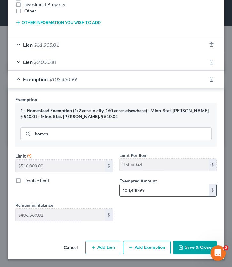
click at [138, 191] on input "103,430.99" at bounding box center [164, 190] width 89 height 12
click at [137, 191] on input "1,034,364.99" at bounding box center [164, 190] width 89 height 12
type input "103,464.99"
click at [182, 232] on button "Save & Close" at bounding box center [195, 247] width 44 height 13
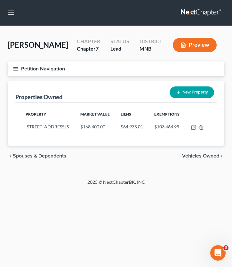
click at [16, 69] on icon "button" at bounding box center [16, 69] width 6 height 6
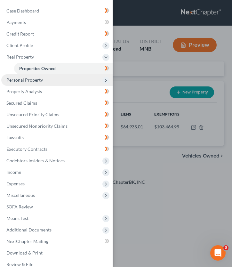
click at [48, 84] on span "Personal Property" at bounding box center [56, 80] width 111 height 12
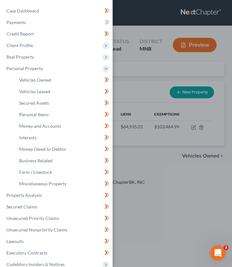
click at [147, 74] on div "Case Dashboard Payments Invoices Payments Payments Credit Report Client Profile" at bounding box center [116, 133] width 232 height 267
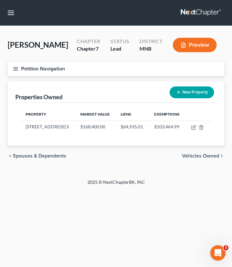
click at [12, 66] on button "Petition Navigation" at bounding box center [116, 68] width 217 height 15
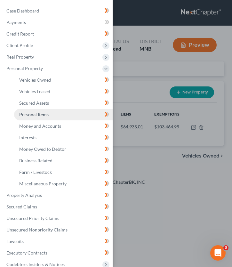
click at [44, 116] on span "Personal Items" at bounding box center [33, 114] width 29 height 5
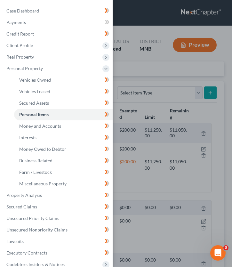
click at [145, 63] on div "Case Dashboard Payments Invoices Payments Payments Credit Report Client Profile" at bounding box center [116, 133] width 232 height 267
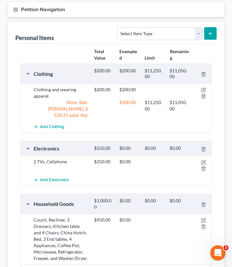
scroll to position [81, 0]
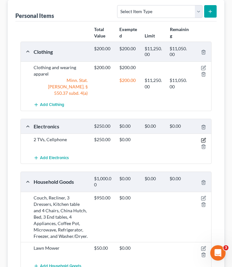
click at [203, 138] on icon "button" at bounding box center [203, 140] width 5 height 5
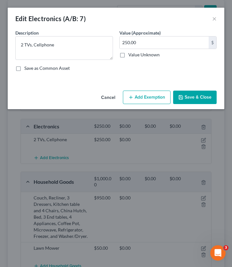
click at [137, 97] on button "Add Exemption" at bounding box center [147, 97] width 48 height 13
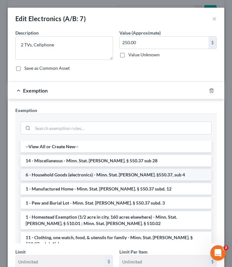
click at [78, 173] on li "6 - Household Goods (electronics) - Minn. Stat. Ann. §550.37, sub 4" at bounding box center [115, 175] width 191 height 12
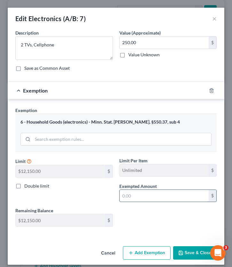
click at [152, 198] on input "text" at bounding box center [164, 196] width 89 height 12
type input "250"
click at [187, 232] on button "Save & Close" at bounding box center [195, 252] width 44 height 13
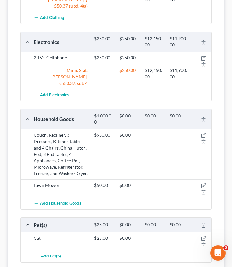
scroll to position [169, 0]
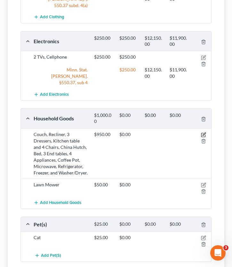
click at [202, 132] on icon "button" at bounding box center [203, 134] width 5 height 5
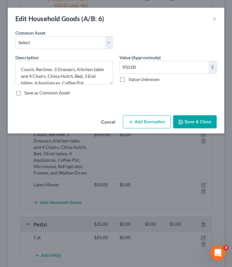
click at [145, 124] on button "Add Exemption" at bounding box center [147, 121] width 48 height 13
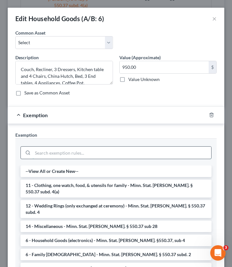
click at [76, 158] on input "search" at bounding box center [122, 153] width 179 height 12
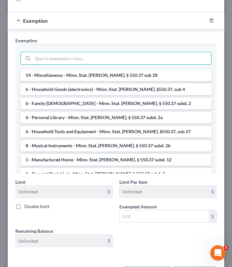
scroll to position [0, 0]
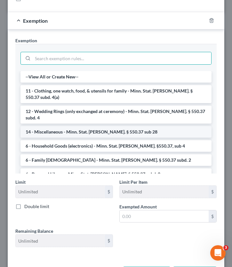
click at [105, 126] on li "14 - Miscellaneous - Minn. Stat. Ann. § 550.37 sub 28" at bounding box center [115, 132] width 191 height 12
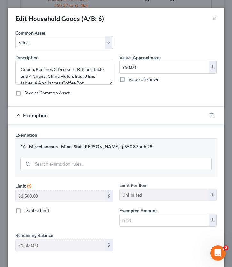
scroll to position [1, 0]
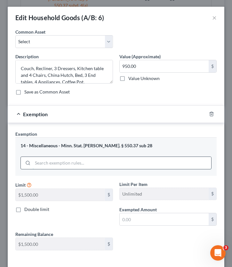
click at [65, 158] on input "search" at bounding box center [122, 163] width 179 height 12
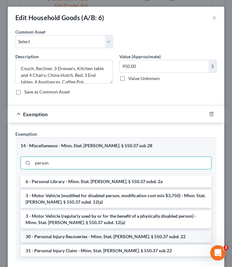
scroll to position [0, 0]
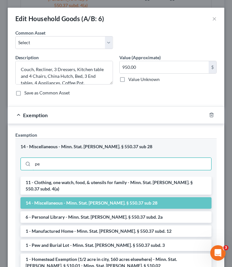
type input "p"
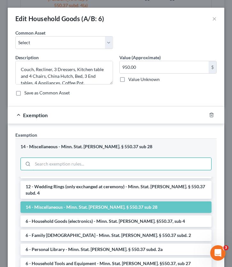
scroll to position [10, 0]
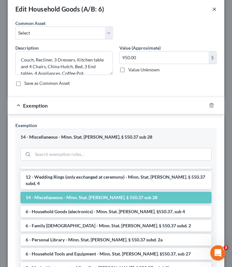
click at [214, 9] on button "×" at bounding box center [214, 9] width 4 height 8
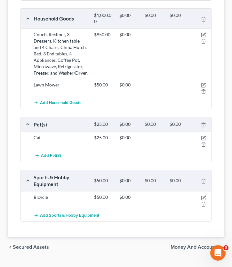
scroll to position [269, 0]
click at [203, 135] on icon "button" at bounding box center [203, 137] width 5 height 5
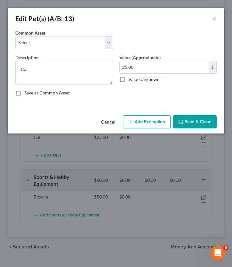
click at [154, 119] on button "Add Exemption" at bounding box center [147, 121] width 48 height 13
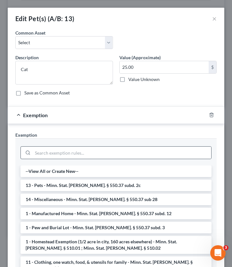
click at [32, 151] on div at bounding box center [27, 153] width 12 height 12
click at [52, 151] on input "search" at bounding box center [122, 153] width 179 height 12
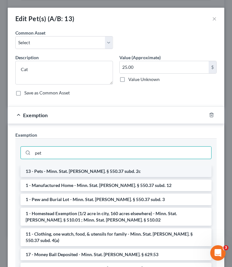
type input "pet"
click at [62, 174] on li "13 - Pets - Minn. Stat. Ann. § 550.37 subd. 2c" at bounding box center [115, 172] width 191 height 12
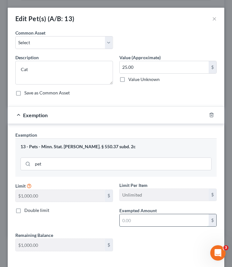
click at [149, 218] on input "text" at bounding box center [164, 220] width 89 height 12
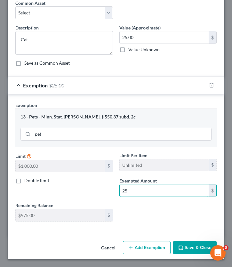
type input "25"
click at [189, 232] on button "Save & Close" at bounding box center [195, 247] width 44 height 13
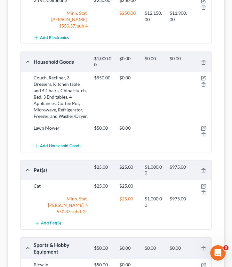
scroll to position [227, 0]
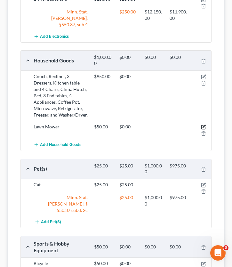
click at [205, 125] on icon "button" at bounding box center [203, 127] width 5 height 5
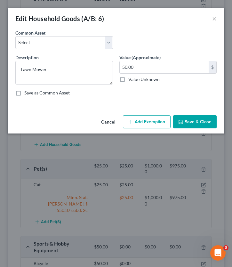
click at [142, 123] on button "Add Exemption" at bounding box center [147, 121] width 48 height 13
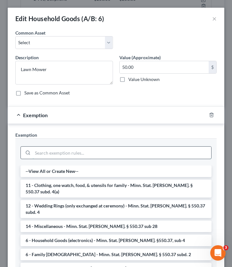
click at [49, 148] on input "search" at bounding box center [122, 153] width 179 height 12
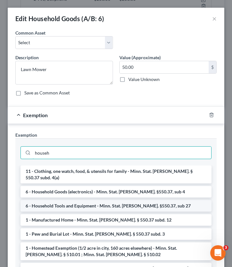
type input "househ"
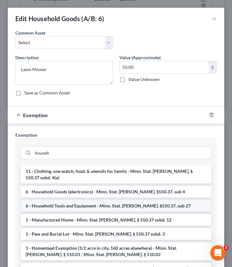
click at [76, 200] on li "6 - Household Tools and Equipment - Minn. Stat. Ann. §550.37, sub 27" at bounding box center [115, 206] width 191 height 12
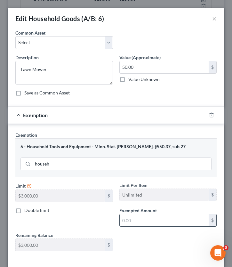
click at [156, 222] on input "text" at bounding box center [164, 220] width 89 height 12
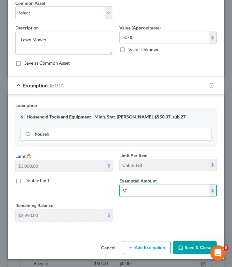
type input "50"
click at [193, 232] on button "Save & Close" at bounding box center [195, 247] width 44 height 13
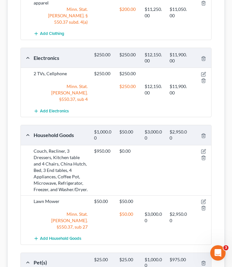
scroll to position [214, 0]
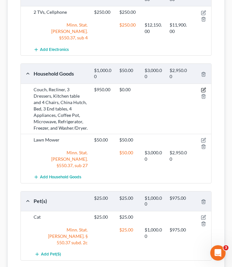
click at [203, 87] on icon "button" at bounding box center [203, 89] width 5 height 5
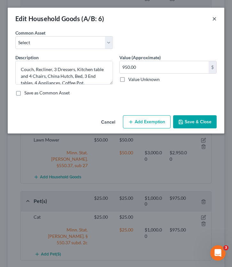
click at [215, 19] on button "×" at bounding box center [214, 19] width 4 height 8
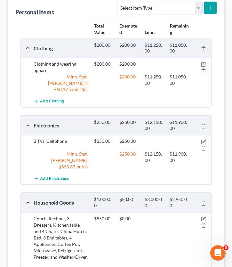
scroll to position [0, 0]
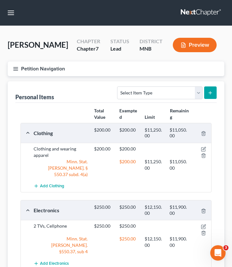
click at [15, 70] on line "button" at bounding box center [15, 70] width 4 height 0
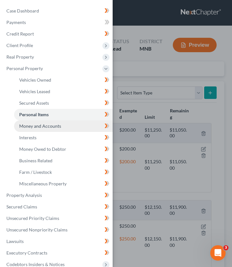
click at [47, 125] on span "Money and Accounts" at bounding box center [40, 125] width 42 height 5
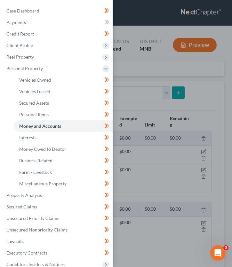
click at [180, 111] on div "Case Dashboard Payments Invoices Payments Payments Credit Report Client Profile" at bounding box center [116, 133] width 232 height 267
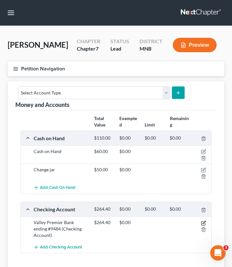
click at [203, 221] on icon "button" at bounding box center [203, 223] width 5 height 5
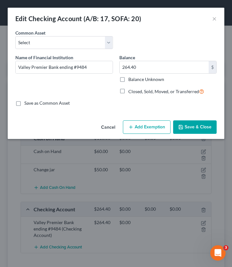
click at [143, 125] on button "Add Exemption" at bounding box center [147, 126] width 48 height 13
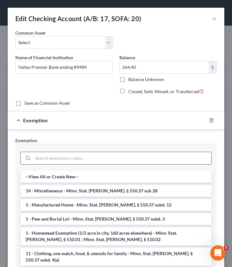
click at [53, 155] on input "search" at bounding box center [122, 158] width 179 height 12
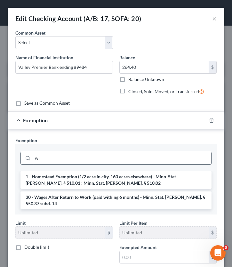
type input "w"
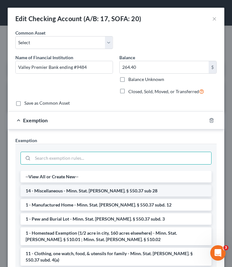
click at [69, 191] on li "14 - Miscellaneous - Minn. Stat. Ann. § 550.37 sub 28" at bounding box center [115, 191] width 191 height 12
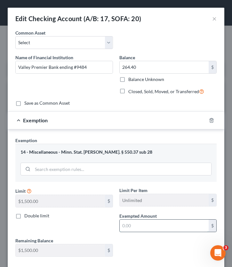
click at [140, 227] on input "text" at bounding box center [164, 226] width 89 height 12
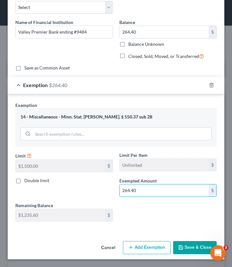
type input "264.40"
click at [195, 232] on button "Save & Close" at bounding box center [195, 247] width 44 height 13
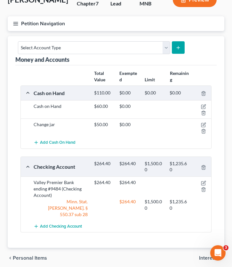
scroll to position [56, 0]
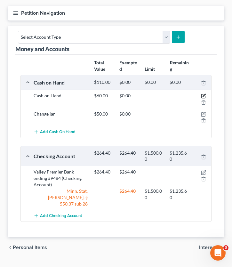
click at [205, 96] on icon "button" at bounding box center [203, 96] width 4 height 4
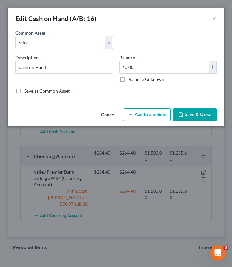
click at [142, 120] on button "Add Exemption" at bounding box center [147, 114] width 48 height 13
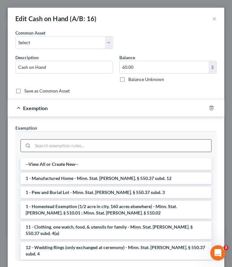
click at [55, 149] on input "search" at bounding box center [122, 146] width 179 height 12
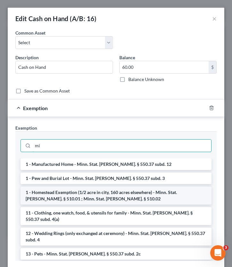
type input "m"
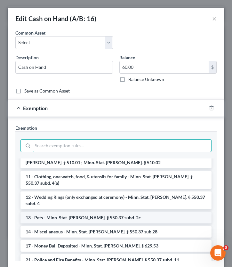
scroll to position [52, 0]
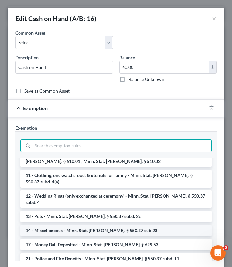
click at [64, 225] on li "14 - Miscellaneous - Minn. Stat. Ann. § 550.37 sub 28" at bounding box center [115, 231] width 191 height 12
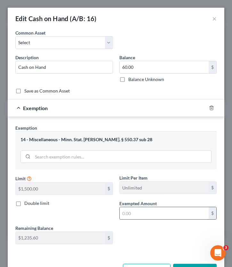
click at [143, 212] on input "text" at bounding box center [164, 213] width 89 height 12
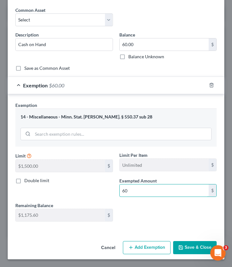
type input "60"
click at [194, 232] on button "Save & Close" at bounding box center [195, 247] width 44 height 13
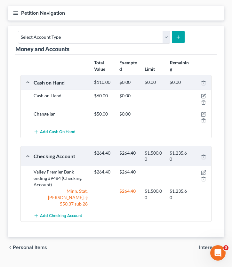
scroll to position [58, 0]
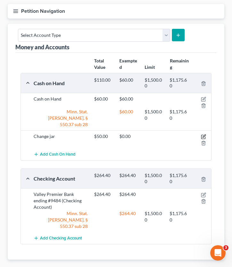
click at [203, 135] on icon "button" at bounding box center [203, 137] width 4 height 4
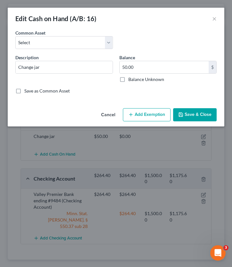
click at [146, 113] on button "Add Exemption" at bounding box center [147, 114] width 48 height 13
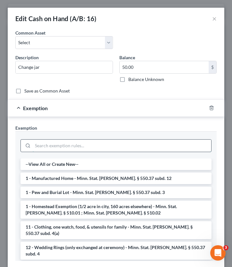
click at [74, 148] on input "search" at bounding box center [122, 146] width 179 height 12
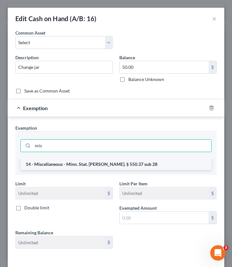
type input "mis"
click at [85, 163] on li "14 - Miscellaneous - Minn. Stat. Ann. § 550.37 sub 28" at bounding box center [115, 164] width 191 height 12
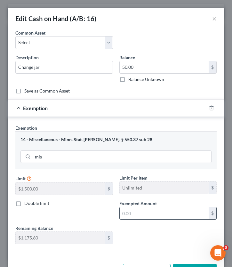
click at [140, 210] on input "text" at bounding box center [164, 213] width 89 height 12
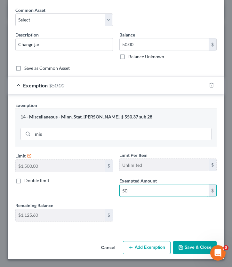
type input "50"
click at [197, 232] on button "Save & Close" at bounding box center [195, 247] width 44 height 13
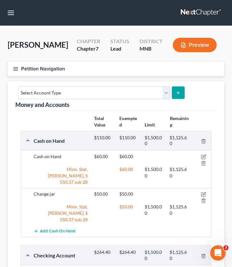
scroll to position [0, 0]
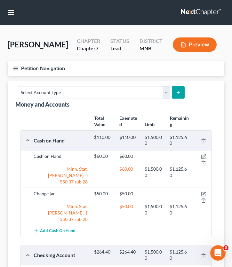
click at [13, 66] on icon "button" at bounding box center [16, 69] width 6 height 6
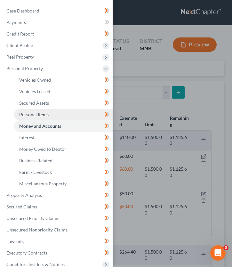
click at [53, 112] on link "Personal Items" at bounding box center [63, 115] width 99 height 12
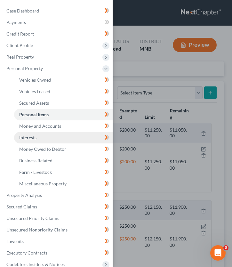
click at [33, 141] on link "Interests" at bounding box center [63, 138] width 99 height 12
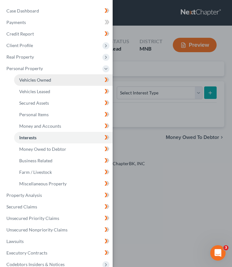
click at [68, 83] on link "Vehicles Owned" at bounding box center [63, 80] width 99 height 12
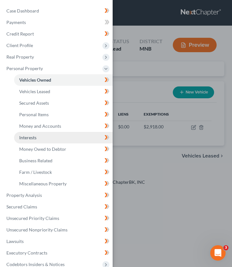
click at [35, 138] on span "Interests" at bounding box center [27, 137] width 17 height 5
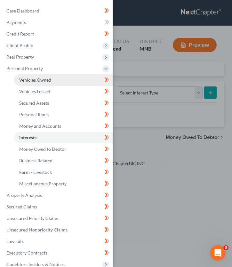
click at [43, 81] on span "Vehicles Owned" at bounding box center [35, 79] width 32 height 5
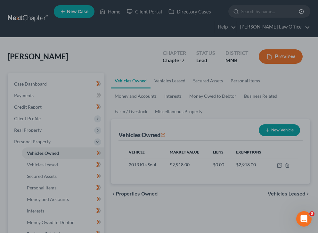
click at [86, 123] on div at bounding box center [159, 116] width 318 height 233
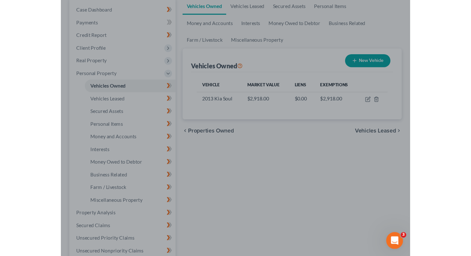
scroll to position [75, 0]
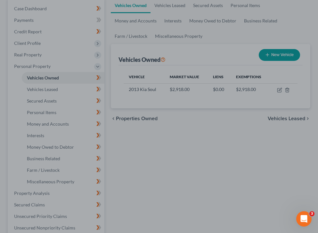
click at [102, 149] on div at bounding box center [159, 116] width 318 height 233
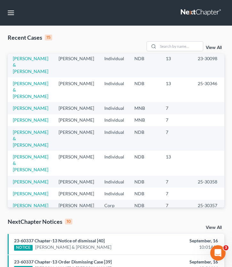
scroll to position [14, 0]
click at [18, 122] on link "Hubert, Lacey" at bounding box center [31, 119] width 36 height 5
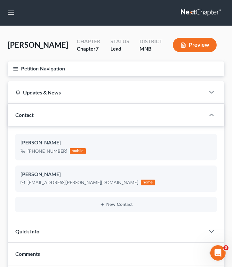
scroll to position [237, 0]
click at [17, 68] on icon "button" at bounding box center [16, 69] width 6 height 6
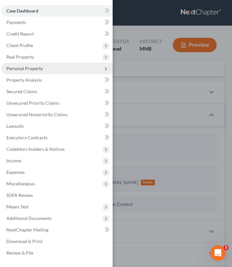
click at [48, 68] on span "Personal Property" at bounding box center [56, 69] width 111 height 12
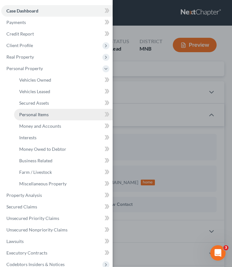
click at [46, 114] on span "Personal Items" at bounding box center [33, 114] width 29 height 5
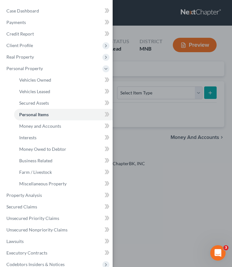
click at [135, 69] on div "Case Dashboard Payments Invoices Payments Payments Credit Report Client Profile" at bounding box center [116, 133] width 232 height 267
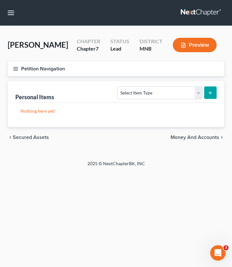
click at [13, 7] on nav "Home New Case Client Portal Directory Cases Bulie Diaz Law Office fargo@buliela…" at bounding box center [116, 13] width 232 height 26
click at [13, 12] on button "button" at bounding box center [11, 13] width 12 height 12
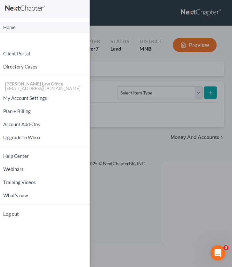
click at [14, 26] on link "Home" at bounding box center [45, 27] width 90 height 11
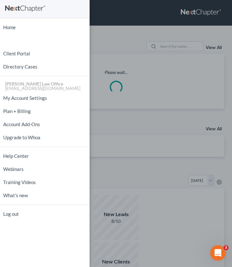
click at [112, 118] on div "Home New Case Client Portal Directory Cases Bulie Diaz Law Office fargo@buliela…" at bounding box center [116, 133] width 232 height 267
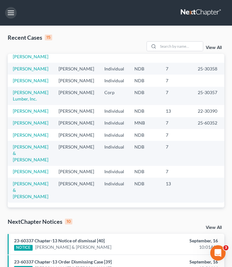
scroll to position [191, 0]
click at [167, 44] on input "search" at bounding box center [180, 46] width 45 height 9
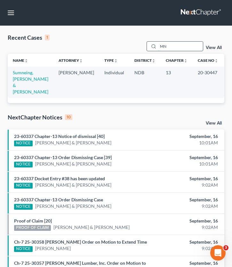
scroll to position [0, 0]
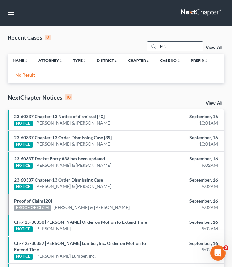
type input "M"
type input "m"
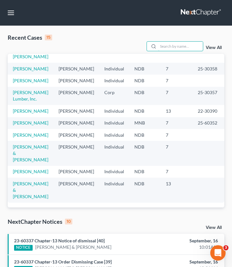
scroll to position [191, 0]
click at [18, 117] on td "Thyng, Kara" at bounding box center [31, 123] width 46 height 12
click at [20, 120] on link "Thyng, Kara" at bounding box center [31, 122] width 36 height 5
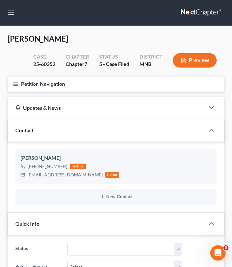
scroll to position [182, 0]
click at [15, 87] on button "Petition Navigation" at bounding box center [116, 84] width 217 height 15
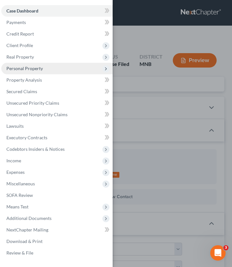
click at [43, 68] on span "Personal Property" at bounding box center [56, 69] width 111 height 12
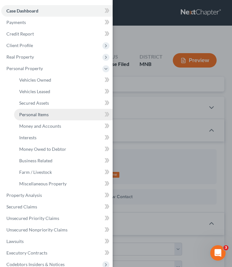
click at [39, 115] on span "Personal Items" at bounding box center [33, 114] width 29 height 5
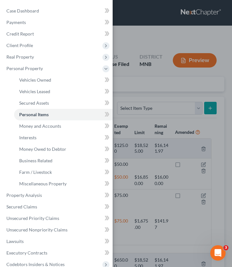
click at [128, 85] on div "Case Dashboard Payments Invoices Payments Payments Credit Report Client Profile" at bounding box center [116, 133] width 232 height 267
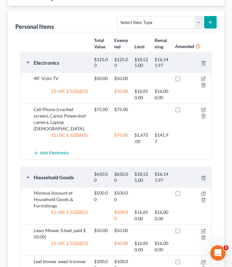
scroll to position [87, 0]
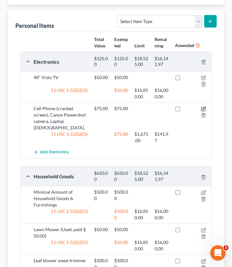
click at [203, 109] on icon "button" at bounding box center [204, 108] width 3 height 3
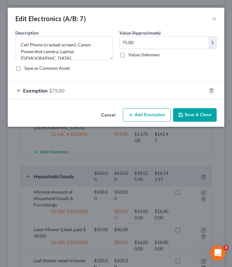
click at [36, 89] on span "Exemption" at bounding box center [35, 90] width 25 height 6
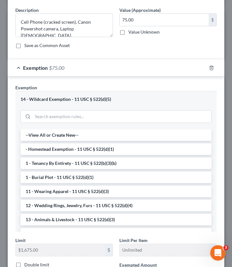
scroll to position [0, 0]
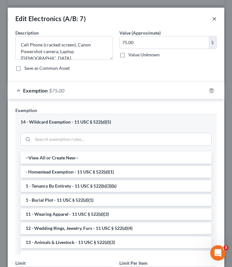
click at [215, 21] on button "×" at bounding box center [214, 19] width 4 height 8
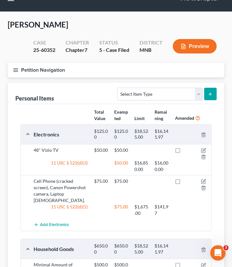
scroll to position [1, 0]
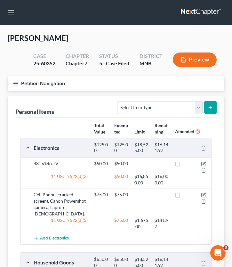
click at [15, 85] on line "button" at bounding box center [15, 85] width 4 height 0
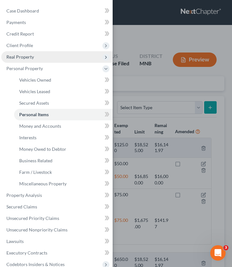
click at [34, 62] on span "Real Property" at bounding box center [56, 57] width 111 height 12
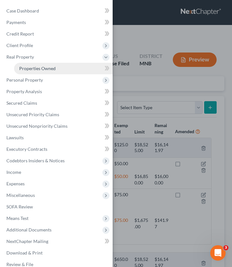
click at [36, 67] on span "Properties Owned" at bounding box center [37, 68] width 37 height 5
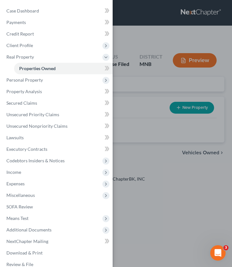
click at [172, 86] on div "Case Dashboard Payments Invoices Payments Payments Credit Report Client Profile" at bounding box center [116, 133] width 232 height 267
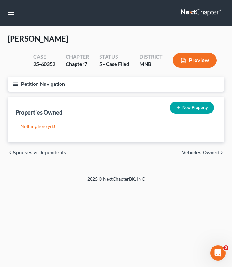
click at [14, 85] on icon "button" at bounding box center [16, 84] width 6 height 6
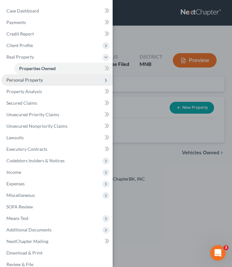
click at [29, 83] on span "Personal Property" at bounding box center [56, 80] width 111 height 12
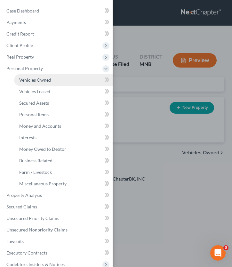
click at [42, 84] on link "Vehicles Owned" at bounding box center [63, 80] width 99 height 12
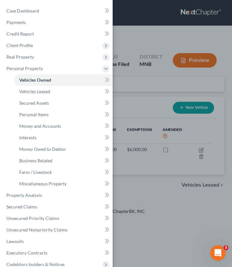
click at [131, 89] on div "Case Dashboard Payments Invoices Payments Payments Credit Report Client Profile" at bounding box center [116, 133] width 232 height 267
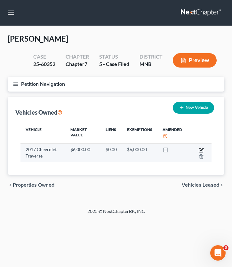
click at [201, 150] on icon "button" at bounding box center [201, 149] width 3 height 3
select select "0"
select select "9"
select select "3"
select select "0"
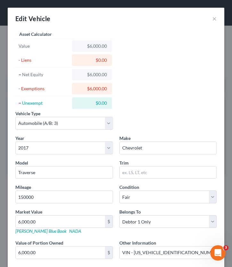
scroll to position [78, 0]
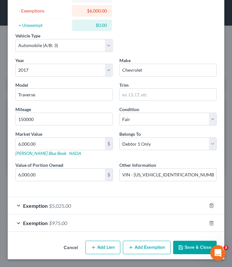
click at [32, 221] on span "Exemption" at bounding box center [35, 223] width 25 height 6
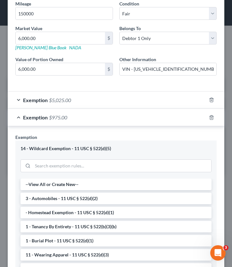
scroll to position [191, 0]
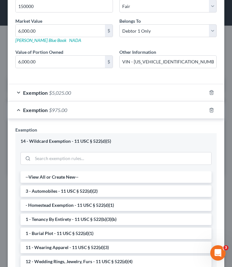
click at [28, 96] on div "Exemption $5,025.00" at bounding box center [107, 92] width 199 height 17
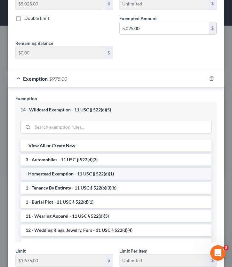
scroll to position [0, 0]
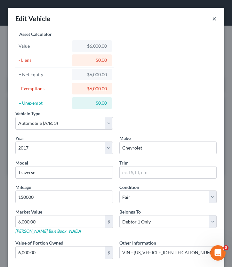
click at [214, 20] on button "×" at bounding box center [214, 19] width 4 height 8
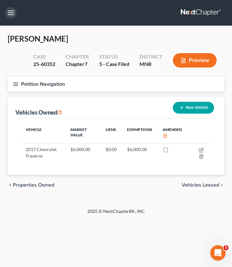
click at [13, 13] on button "button" at bounding box center [11, 13] width 12 height 12
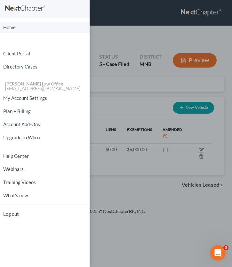
click at [22, 28] on link "Home" at bounding box center [45, 27] width 90 height 11
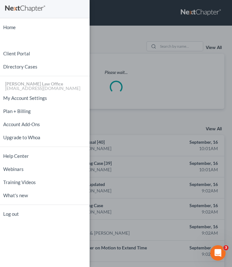
click at [126, 43] on div "Home New Case Client Portal Directory Cases Bulie Diaz Law Office fargo@buliela…" at bounding box center [116, 133] width 232 height 267
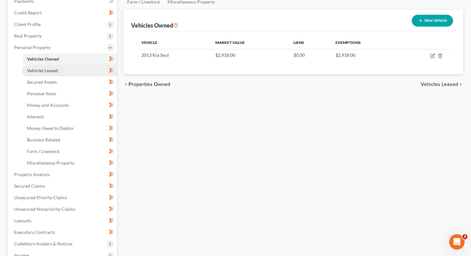
scroll to position [83, 0]
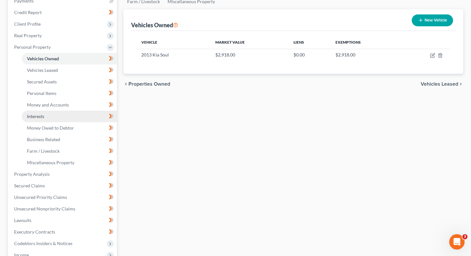
click at [62, 119] on link "Interests" at bounding box center [69, 116] width 95 height 12
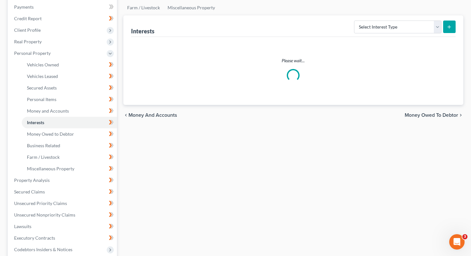
scroll to position [77, 0]
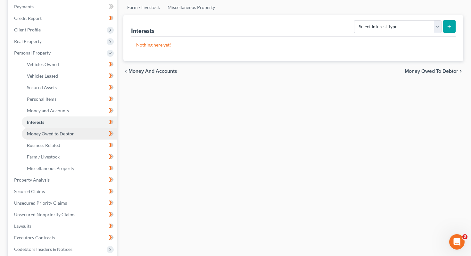
click at [73, 131] on span "Money Owed to Debtor" at bounding box center [50, 133] width 47 height 5
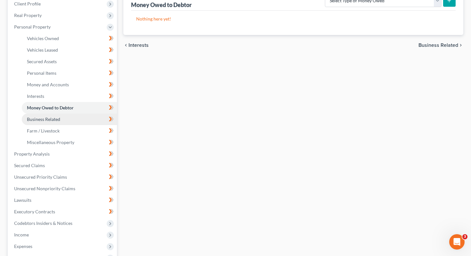
click at [63, 118] on link "Business Related" at bounding box center [69, 119] width 95 height 12
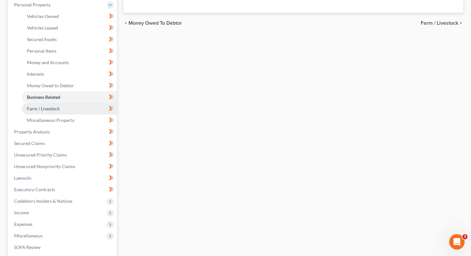
click at [53, 108] on span "Farm / Livestock" at bounding box center [43, 108] width 33 height 5
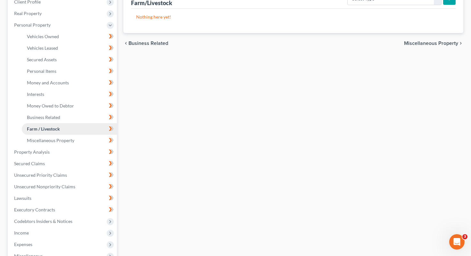
scroll to position [118, 0]
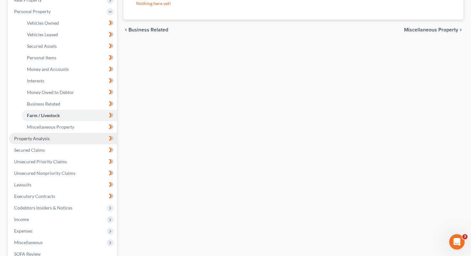
click at [47, 135] on span "Property Analysis" at bounding box center [32, 137] width 36 height 5
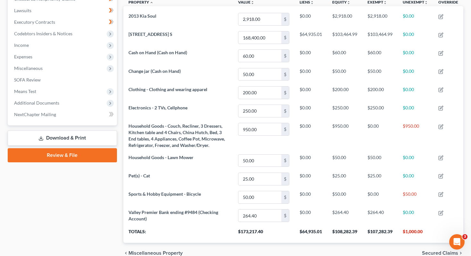
scroll to position [177, 0]
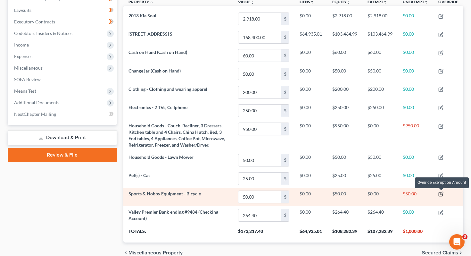
click at [442, 193] on icon "button" at bounding box center [440, 193] width 5 height 5
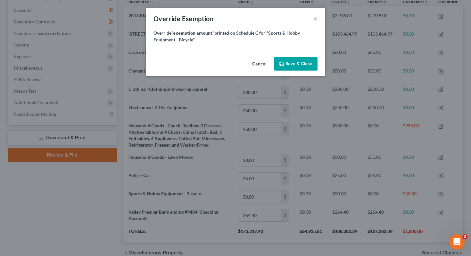
click at [288, 65] on span "Save & Close" at bounding box center [298, 63] width 27 height 5
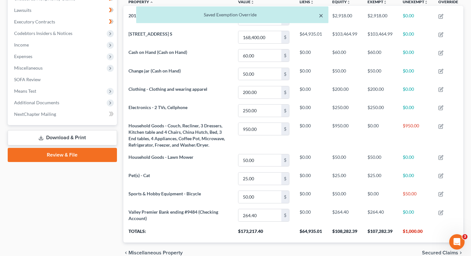
click at [321, 15] on button "×" at bounding box center [321, 16] width 4 height 8
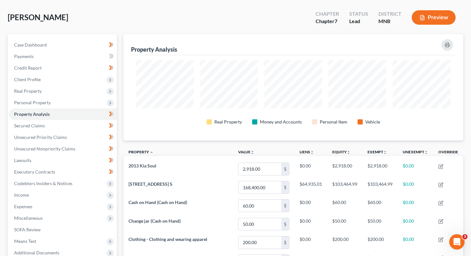
scroll to position [28, 0]
click at [64, 102] on span "Personal Property" at bounding box center [63, 102] width 108 height 12
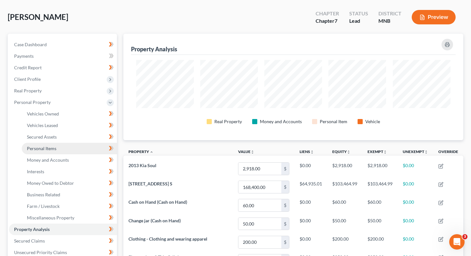
click at [57, 147] on link "Personal Items" at bounding box center [69, 148] width 95 height 12
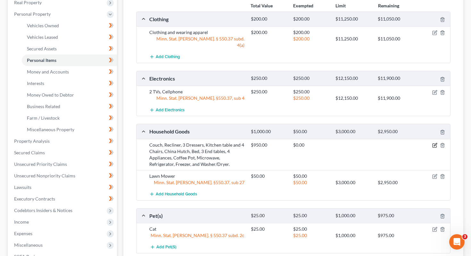
click at [434, 142] on icon "button" at bounding box center [434, 144] width 5 height 5
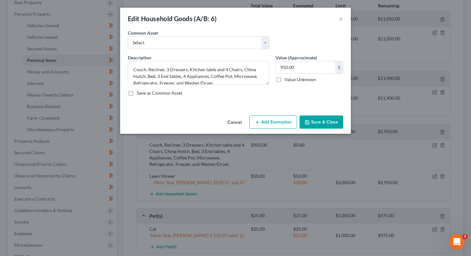
click at [258, 118] on button "Add Exemption" at bounding box center [273, 121] width 48 height 13
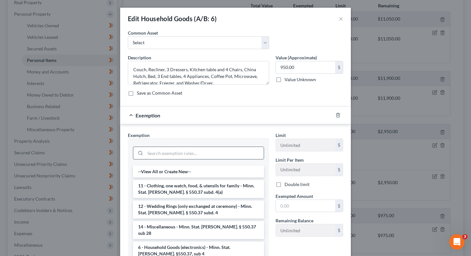
click at [160, 152] on input "search" at bounding box center [204, 153] width 118 height 12
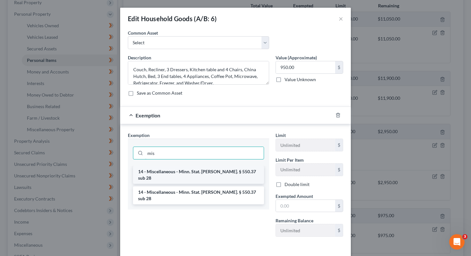
type input "mis"
click at [189, 174] on li "14 - Miscellaneous - Minn. Stat. [PERSON_NAME]. § 550.37 sub 28" at bounding box center [198, 175] width 131 height 18
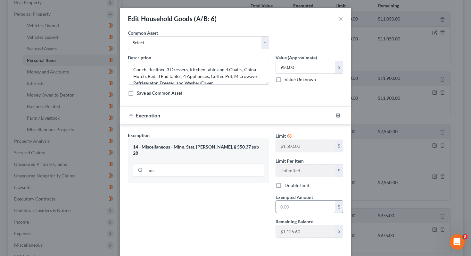
click at [299, 206] on input "text" at bounding box center [305, 206] width 59 height 12
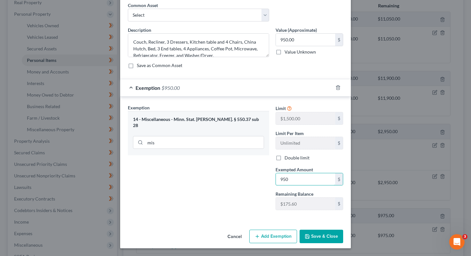
type input "950"
click at [326, 239] on button "Save & Close" at bounding box center [321, 235] width 44 height 13
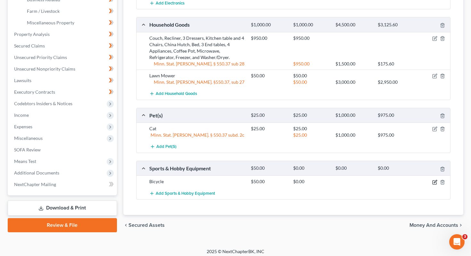
click at [434, 179] on icon "button" at bounding box center [434, 181] width 5 height 5
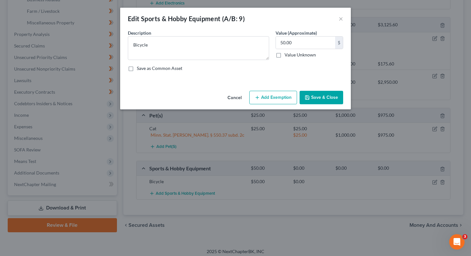
click at [288, 107] on div "Cancel Add Exemption Save & Close" at bounding box center [235, 98] width 231 height 21
click at [281, 98] on button "Add Exemption" at bounding box center [273, 97] width 48 height 13
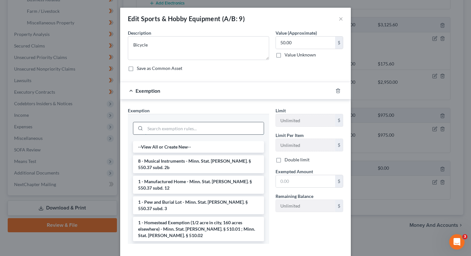
click at [182, 124] on input "search" at bounding box center [204, 128] width 118 height 12
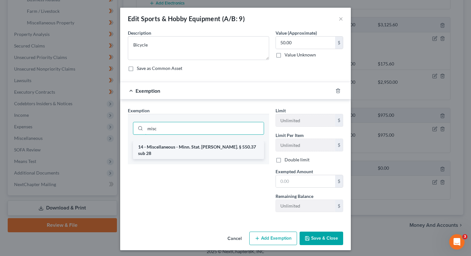
type input "misc"
click at [186, 143] on li "14 - Miscellaneous - Minn. Stat. [PERSON_NAME]. § 550.37 sub 28" at bounding box center [198, 150] width 131 height 18
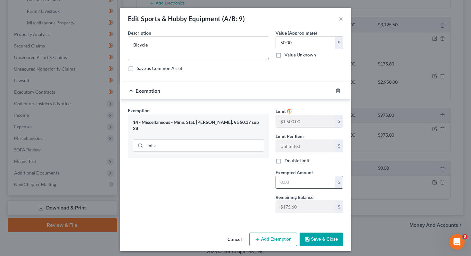
click at [291, 183] on input "text" at bounding box center [305, 182] width 59 height 12
type input "50"
click at [320, 242] on button "Save & Close" at bounding box center [321, 238] width 44 height 13
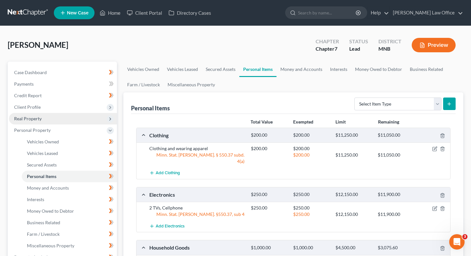
click at [50, 116] on span "Real Property" at bounding box center [63, 119] width 108 height 12
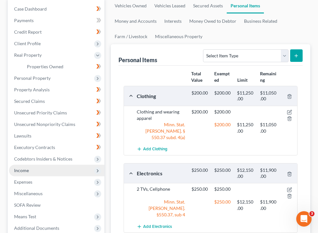
click at [39, 171] on span "Income" at bounding box center [56, 171] width 95 height 12
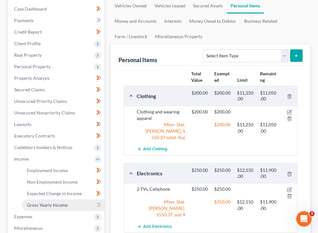
click at [52, 205] on span "Gross Yearly Income" at bounding box center [47, 204] width 41 height 5
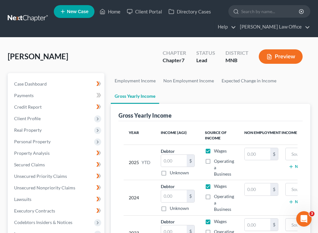
click at [192, 105] on div "Gross Yearly Income" at bounding box center [210, 112] width 184 height 17
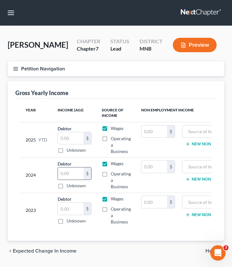
click at [70, 172] on input "text" at bounding box center [71, 173] width 26 height 12
click at [68, 174] on input "text" at bounding box center [71, 173] width 26 height 12
drag, startPoint x: 81, startPoint y: 174, endPoint x: 34, endPoint y: 177, distance: 46.5
click at [34, 177] on tr "2024 Debtor 29,480.40 $ Unknown Balance Undetermined 29,480.40 $ Unknown Wages …" at bounding box center [140, 175] width 241 height 35
type input "29,480.40"
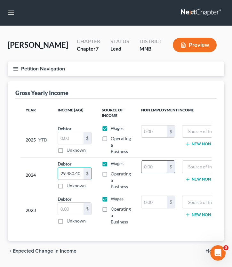
click at [150, 169] on input "text" at bounding box center [155, 167] width 26 height 12
type input "29,480.40"
drag, startPoint x: 82, startPoint y: 174, endPoint x: 88, endPoint y: 173, distance: 6.2
click at [88, 173] on div "29,480.40 $" at bounding box center [75, 173] width 34 height 13
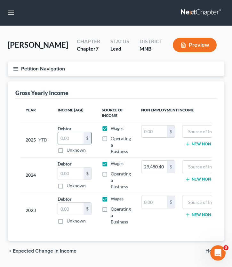
click at [70, 140] on input "text" at bounding box center [71, 138] width 26 height 12
click at [17, 70] on icon "button" at bounding box center [16, 69] width 6 height 6
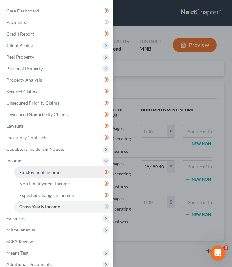
click at [61, 169] on link "Employment Income" at bounding box center [63, 172] width 99 height 12
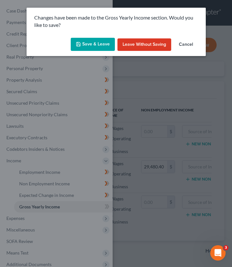
click at [92, 50] on button "Save & Leave" at bounding box center [93, 44] width 44 height 13
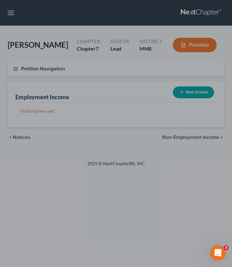
click at [15, 68] on div at bounding box center [116, 133] width 232 height 267
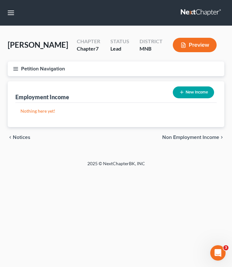
click at [176, 136] on span "Non Employment Income" at bounding box center [190, 137] width 57 height 5
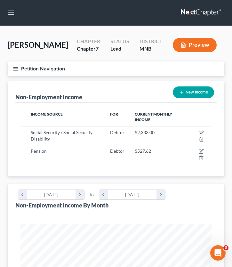
click at [16, 69] on icon "button" at bounding box center [16, 69] width 6 height 6
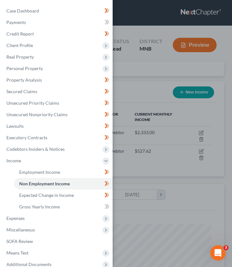
click at [139, 155] on div "Case Dashboard Payments Invoices Payments Payments Credit Report Client Profile" at bounding box center [116, 133] width 232 height 267
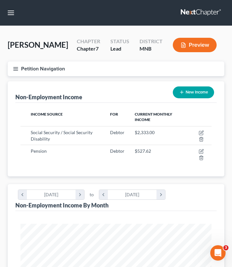
click at [16, 67] on icon "button" at bounding box center [16, 69] width 6 height 6
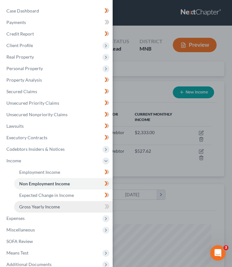
click at [38, 210] on link "Gross Yearly Income" at bounding box center [63, 207] width 99 height 12
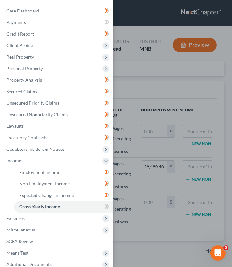
click at [130, 110] on div "Case Dashboard Payments Invoices Payments Payments Credit Report Client Profile" at bounding box center [116, 133] width 232 height 267
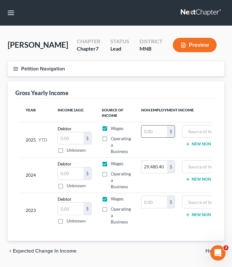
click at [153, 130] on input "text" at bounding box center [155, 132] width 26 height 12
type input "22,884.96"
click at [67, 219] on label "Unknown" at bounding box center [76, 221] width 19 height 6
click at [69, 219] on input "Unknown" at bounding box center [71, 220] width 4 height 4
checkbox input "true"
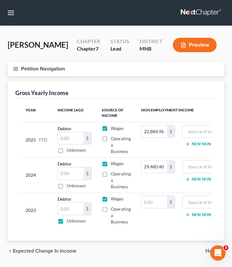
type input "0.00"
click at [15, 68] on icon "button" at bounding box center [16, 69] width 6 height 6
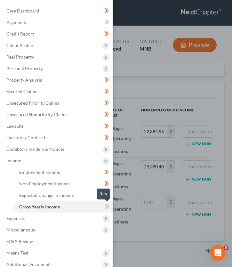
click at [109, 206] on icon at bounding box center [108, 206] width 3 height 4
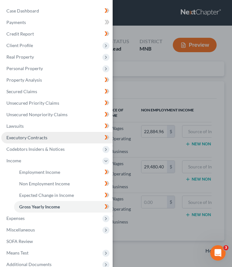
click at [37, 136] on span "Executory Contracts" at bounding box center [26, 137] width 41 height 5
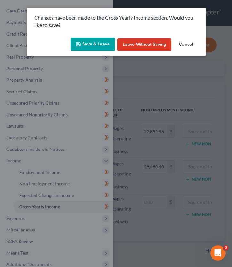
click at [107, 44] on button "Save & Leave" at bounding box center [93, 44] width 44 height 13
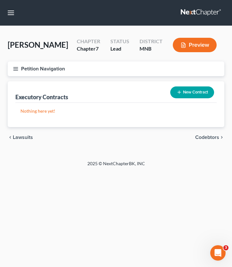
click at [17, 72] on button "Petition Navigation" at bounding box center [116, 68] width 217 height 15
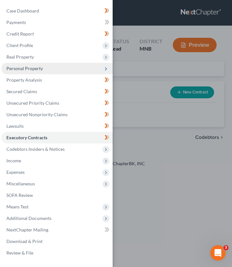
click at [43, 66] on span "Personal Property" at bounding box center [56, 69] width 111 height 12
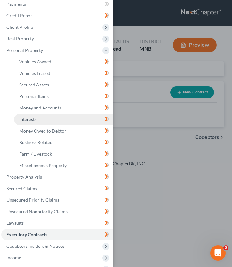
scroll to position [19, 0]
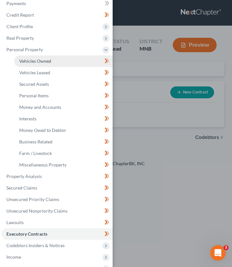
click at [42, 60] on span "Vehicles Owned" at bounding box center [35, 60] width 32 height 5
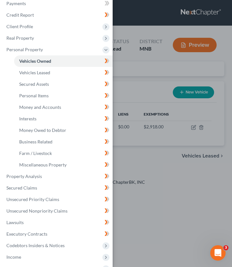
click at [131, 84] on div "Case Dashboard Payments Invoices Payments Payments Credit Report Client Profile" at bounding box center [116, 133] width 232 height 267
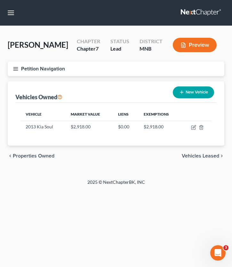
click at [15, 73] on button "Petition Navigation" at bounding box center [116, 68] width 217 height 15
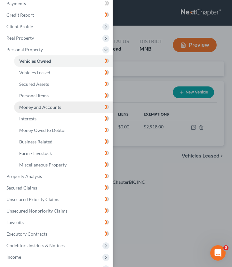
click at [44, 105] on span "Money and Accounts" at bounding box center [40, 106] width 42 height 5
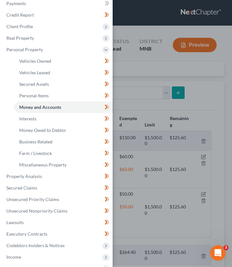
click at [168, 130] on div "Case Dashboard Payments Invoices Payments Payments Credit Report Client Profile" at bounding box center [116, 133] width 232 height 267
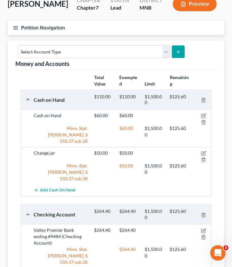
scroll to position [88, 0]
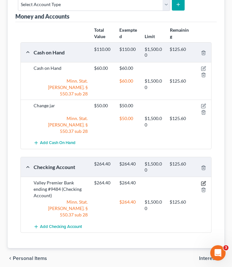
click at [204, 181] on icon "button" at bounding box center [203, 183] width 5 height 5
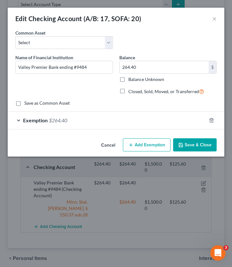
click at [215, 122] on div at bounding box center [216, 120] width 18 height 10
click at [211, 121] on icon "button" at bounding box center [211, 120] width 5 height 5
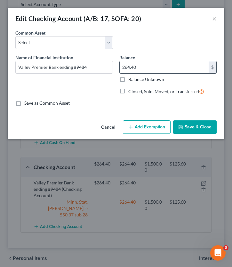
click at [158, 64] on input "264.40" at bounding box center [164, 67] width 89 height 12
type input "1,461.76"
click at [151, 127] on button "Add Exemption" at bounding box center [147, 126] width 48 height 13
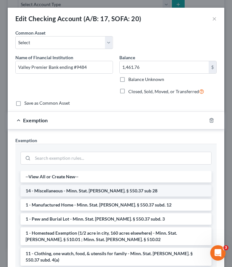
click at [73, 190] on li "14 - Miscellaneous - Minn. Stat. [PERSON_NAME]. § 550.37 sub 28" at bounding box center [115, 191] width 191 height 12
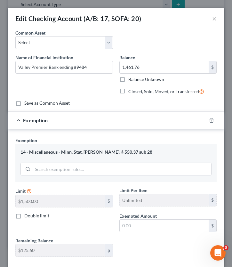
scroll to position [35, 0]
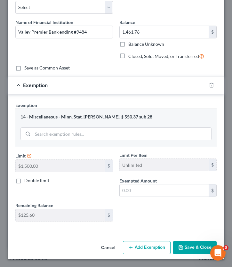
click at [149, 181] on span "Exempted Amount" at bounding box center [137, 180] width 37 height 5
click at [137, 186] on input "text" at bounding box center [164, 190] width 89 height 12
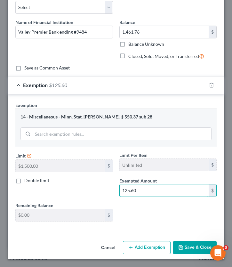
type input "125.60"
click at [185, 249] on button "Save & Close" at bounding box center [195, 247] width 44 height 13
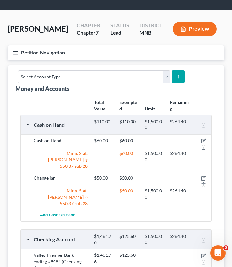
scroll to position [0, 0]
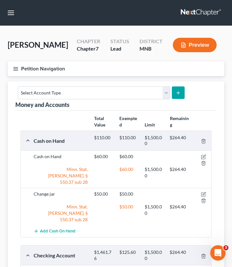
click at [14, 68] on icon "button" at bounding box center [16, 69] width 6 height 6
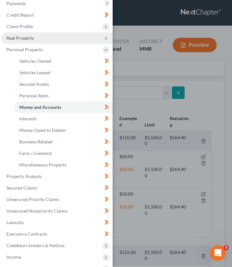
click at [41, 41] on span "Real Property" at bounding box center [56, 38] width 111 height 12
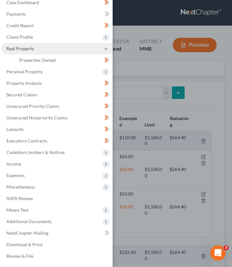
scroll to position [8, 0]
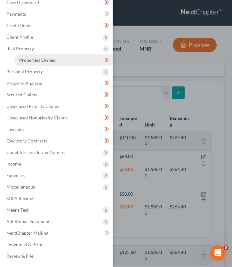
click at [46, 59] on span "Properties Owned" at bounding box center [37, 59] width 37 height 5
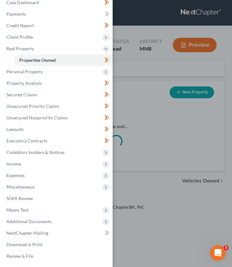
click at [143, 81] on div "Case Dashboard Payments Invoices Payments Payments Credit Report Client Profile" at bounding box center [116, 133] width 232 height 267
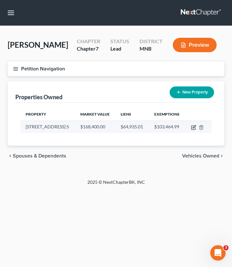
click at [194, 127] on icon "button" at bounding box center [193, 127] width 5 height 5
select select "24"
select select "0"
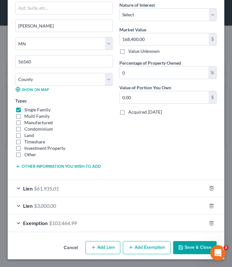
scroll to position [97, 0]
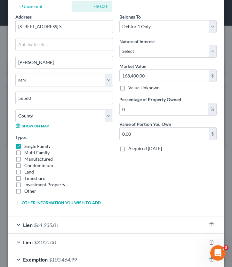
click at [80, 202] on button "Other information you wish to add" at bounding box center [57, 202] width 85 height 5
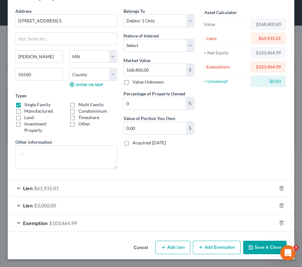
scroll to position [22, 0]
click at [57, 164] on textarea at bounding box center [66, 157] width 102 height 24
type textarea "MN Legal Description"
click at [232, 244] on button "Save & Close" at bounding box center [265, 247] width 44 height 13
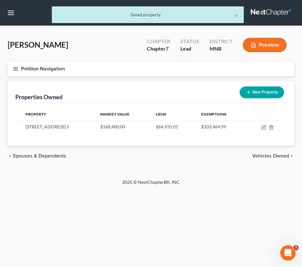
drag, startPoint x: 169, startPoint y: 104, endPoint x: 93, endPoint y: 110, distance: 76.7
click at [144, 106] on div "Property Market Value Liens Exemptions 2710 26th St. Cir. S $168,400.00 $64,935…" at bounding box center [151, 124] width 272 height 43
click at [72, 90] on div "Properties Owned New Property" at bounding box center [151, 91] width 272 height 21
click at [11, 69] on button "Petition Navigation" at bounding box center [151, 68] width 287 height 15
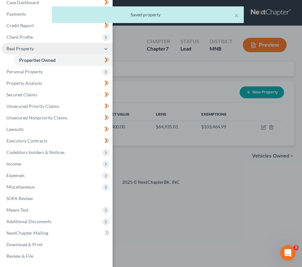
scroll to position [0, 0]
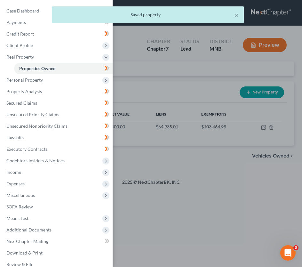
click at [35, 11] on div "× Saved property" at bounding box center [148, 16] width 302 height 20
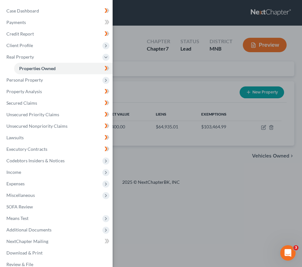
click at [37, 26] on div "Purrier, Monica Upgraded Chapter Chapter 7 Status Lead District MNB Preview Pet…" at bounding box center [151, 102] width 302 height 153
click at [83, 10] on link "Case Dashboard" at bounding box center [56, 11] width 111 height 12
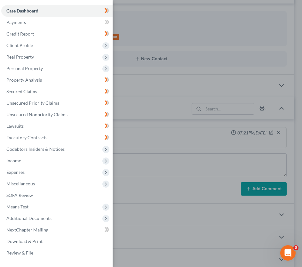
click at [154, 146] on div "Case Dashboard Payments Invoices Payments Payments Credit Report Client Profile" at bounding box center [151, 133] width 302 height 267
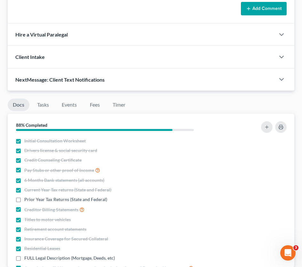
scroll to position [46, 0]
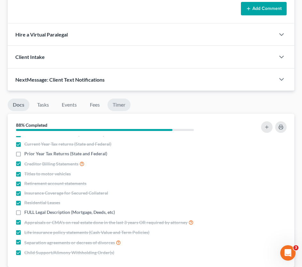
click at [120, 110] on link "Timer" at bounding box center [119, 105] width 23 height 12
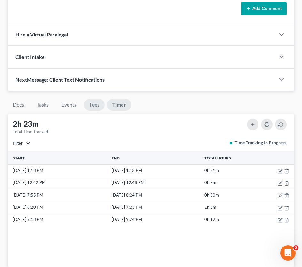
click at [100, 103] on link "Fees" at bounding box center [94, 105] width 20 height 12
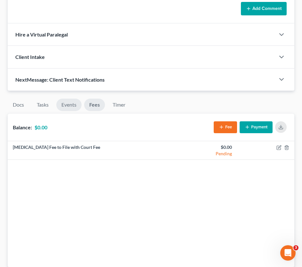
click at [73, 105] on link "Events" at bounding box center [68, 105] width 25 height 12
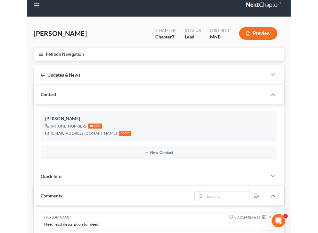
scroll to position [0, 0]
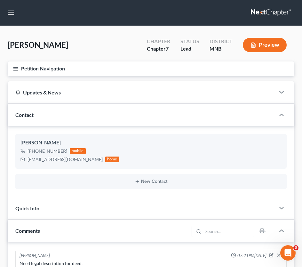
click at [16, 71] on button "Petition Navigation" at bounding box center [151, 68] width 287 height 15
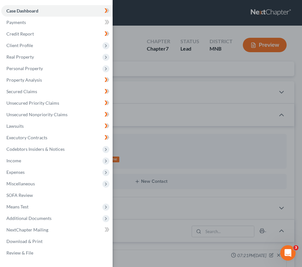
click at [171, 67] on div "Case Dashboard Payments Invoices Payments Payments Credit Report Client Profile" at bounding box center [151, 133] width 302 height 267
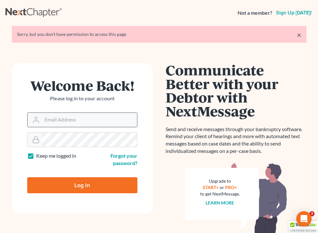
click at [69, 122] on input "Email Address" at bounding box center [89, 120] width 95 height 14
type input "[EMAIL_ADDRESS][DOMAIN_NAME]"
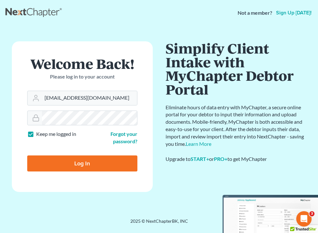
click at [82, 156] on input "Log In" at bounding box center [82, 163] width 110 height 16
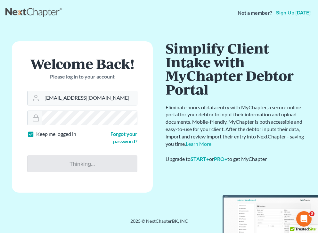
type input "Thinking..."
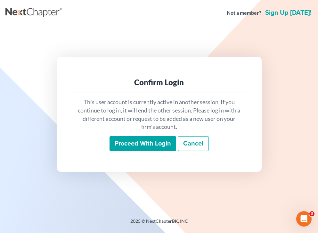
click at [150, 144] on input "Proceed with login" at bounding box center [143, 143] width 67 height 15
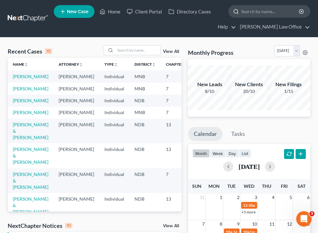
click at [251, 13] on input "search" at bounding box center [270, 11] width 59 height 12
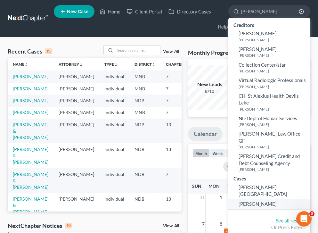
type input "[PERSON_NAME]"
click at [252, 201] on span "[PERSON_NAME]" at bounding box center [258, 204] width 38 height 6
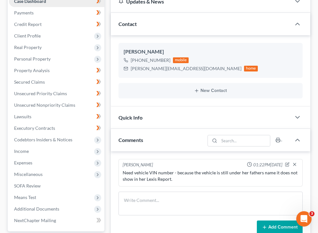
scroll to position [83, 0]
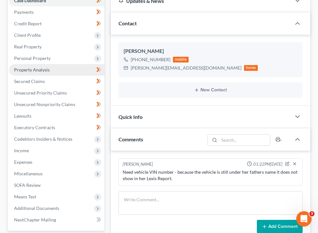
click at [46, 74] on link "Property Analysis" at bounding box center [56, 70] width 95 height 12
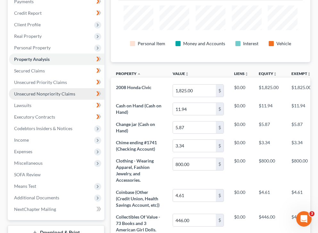
click at [47, 93] on span "Unsecured Nonpriority Claims" at bounding box center [44, 93] width 61 height 5
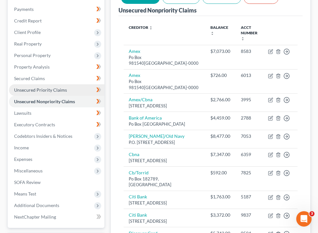
scroll to position [59, 0]
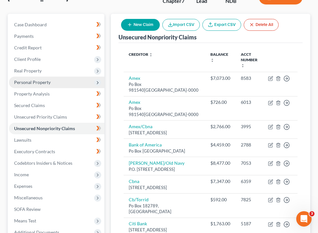
click at [33, 83] on span "Personal Property" at bounding box center [32, 81] width 37 height 5
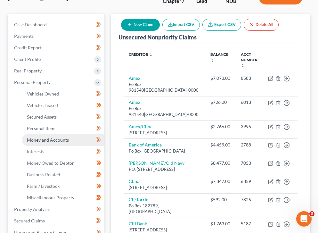
click at [50, 138] on span "Money and Accounts" at bounding box center [48, 139] width 42 height 5
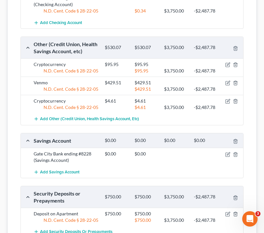
scroll to position [267, 0]
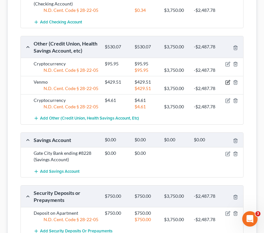
click at [227, 83] on icon "button" at bounding box center [227, 82] width 5 height 5
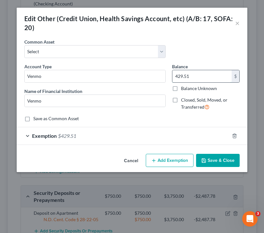
click at [193, 74] on input "429.51" at bounding box center [201, 76] width 59 height 12
type input "0"
click at [214, 161] on button "Save & Close" at bounding box center [218, 160] width 44 height 13
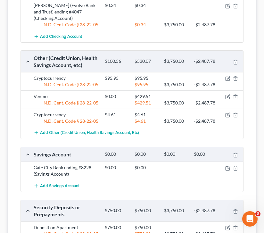
scroll to position [252, 0]
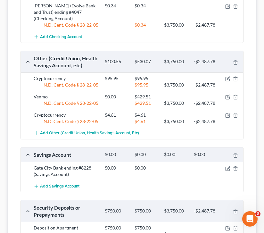
click at [58, 133] on span "Add Other (Credit Union, Health Savings Account, etc)" at bounding box center [89, 133] width 99 height 5
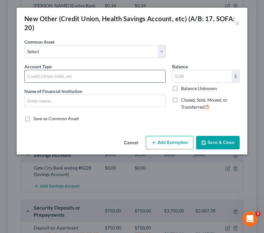
click at [104, 76] on input "text" at bounding box center [95, 76] width 141 height 12
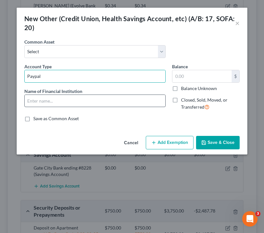
type input "Paypal"
click at [27, 103] on input "text" at bounding box center [95, 101] width 141 height 12
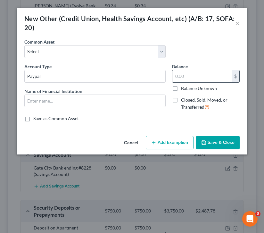
click at [191, 81] on input "text" at bounding box center [201, 76] width 59 height 12
type input "0"
click at [223, 144] on button "Save & Close" at bounding box center [218, 142] width 44 height 13
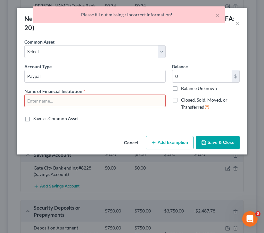
click at [154, 101] on input "text" at bounding box center [95, 101] width 141 height 12
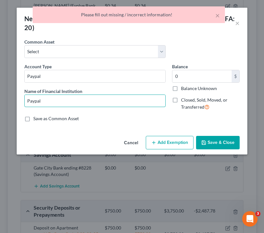
type input "Paypal"
click at [230, 145] on button "Save & Close" at bounding box center [218, 142] width 44 height 13
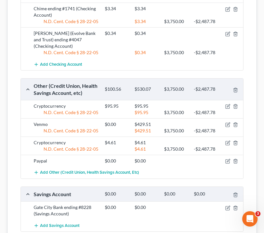
scroll to position [224, 0]
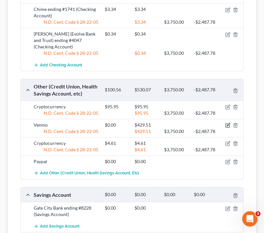
click at [229, 125] on icon "button" at bounding box center [227, 126] width 4 height 4
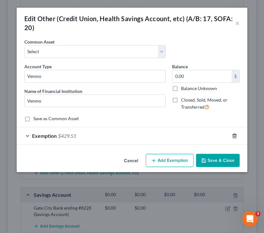
click at [234, 136] on icon "button" at bounding box center [234, 135] width 5 height 5
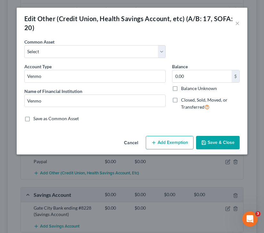
click at [227, 139] on button "Save & Close" at bounding box center [218, 142] width 44 height 13
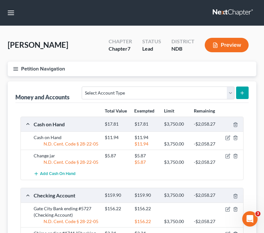
scroll to position [52, 0]
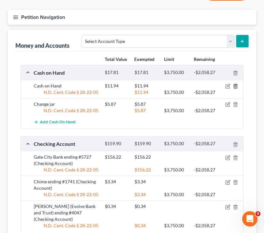
click at [236, 86] on icon "button" at bounding box center [235, 86] width 5 height 5
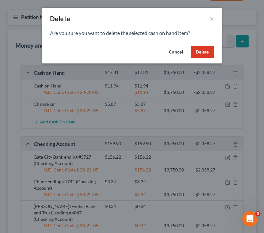
click at [199, 53] on button "Delete" at bounding box center [202, 52] width 23 height 13
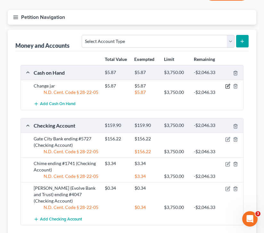
click at [226, 87] on icon "button" at bounding box center [227, 86] width 5 height 5
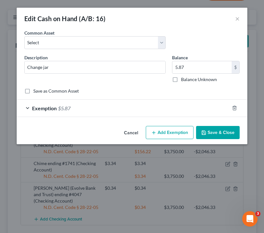
click at [50, 107] on span "Exemption" at bounding box center [44, 108] width 25 height 6
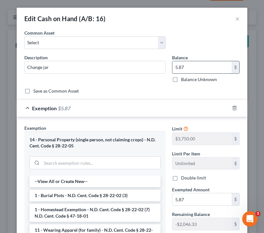
click at [196, 64] on input "5.87" at bounding box center [201, 67] width 59 height 12
click at [191, 69] on input "5.87" at bounding box center [201, 67] width 59 height 12
type input "5.38"
click at [193, 200] on input "5.87" at bounding box center [201, 199] width 59 height 12
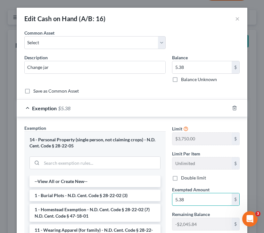
scroll to position [91, 0]
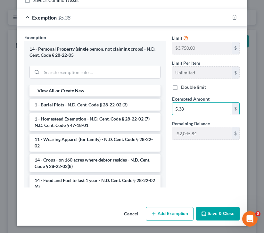
type input "5.38"
click at [215, 211] on button "Save & Close" at bounding box center [218, 213] width 44 height 13
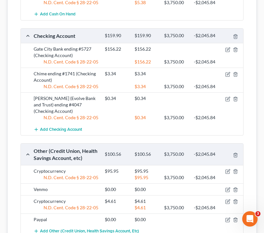
scroll to position [139, 0]
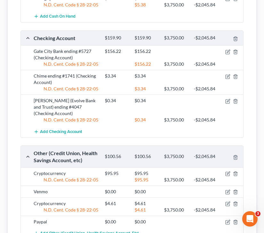
click at [229, 49] on div at bounding box center [232, 51] width 24 height 6
click at [228, 50] on icon "button" at bounding box center [228, 51] width 3 height 3
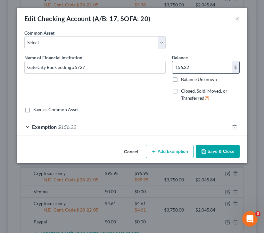
click at [191, 63] on input "156.22" at bounding box center [201, 67] width 59 height 12
type input "729.82"
click at [214, 157] on button "Save & Close" at bounding box center [218, 151] width 44 height 13
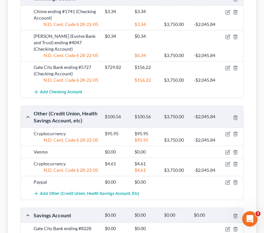
scroll to position [179, 0]
click at [226, 163] on icon "button" at bounding box center [227, 163] width 5 height 5
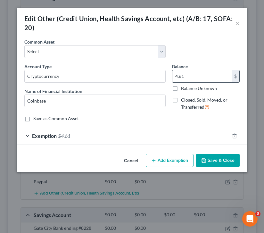
click at [187, 75] on input "4.61" at bounding box center [201, 76] width 59 height 12
click at [185, 74] on input "4.61" at bounding box center [201, 76] width 59 height 12
type input "4.81"
click at [212, 159] on button "Save & Close" at bounding box center [218, 160] width 44 height 13
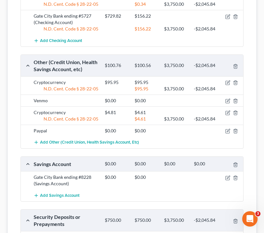
scroll to position [232, 0]
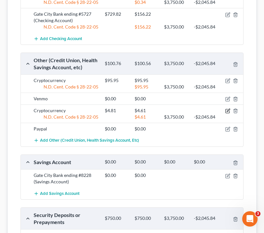
click at [228, 111] on icon "button" at bounding box center [228, 110] width 3 height 3
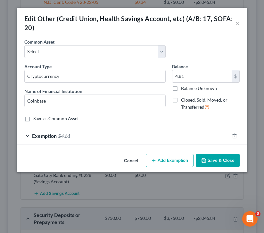
click at [52, 136] on span "Exemption" at bounding box center [44, 136] width 25 height 6
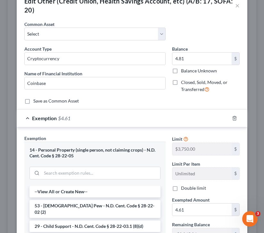
scroll to position [17, 0]
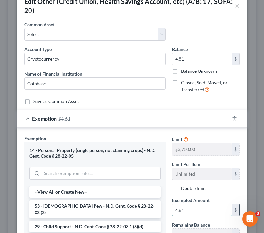
click at [190, 208] on input "4.61" at bounding box center [201, 210] width 59 height 12
click at [185, 209] on input "4.61" at bounding box center [201, 210] width 59 height 12
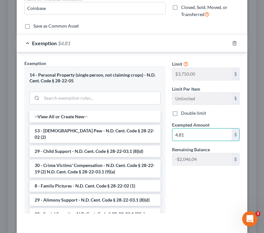
scroll to position [96, 0]
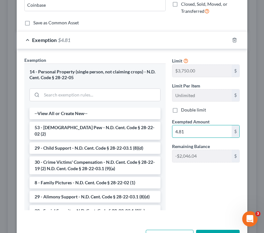
type input "4.81"
click at [223, 231] on button "Save & Close" at bounding box center [218, 236] width 44 height 13
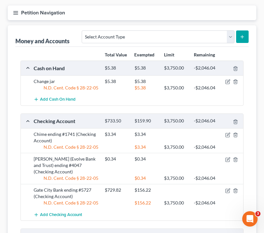
scroll to position [57, 0]
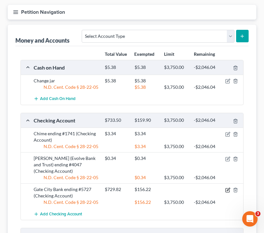
click at [229, 190] on icon "button" at bounding box center [227, 189] width 5 height 5
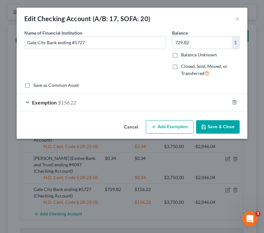
click at [40, 99] on span "Exemption" at bounding box center [44, 102] width 25 height 6
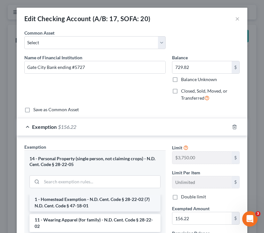
scroll to position [30, 0]
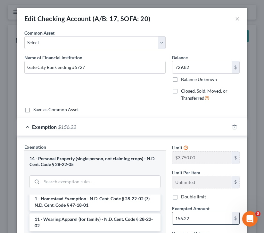
drag, startPoint x: 194, startPoint y: 220, endPoint x: 179, endPoint y: 220, distance: 14.4
click at [176, 220] on input "156.22" at bounding box center [201, 218] width 59 height 12
click at [186, 220] on input "156.22" at bounding box center [201, 218] width 59 height 12
drag, startPoint x: 196, startPoint y: 220, endPoint x: 170, endPoint y: 221, distance: 25.9
click at [170, 221] on div "Exempted Amount * 156.22 $" at bounding box center [206, 215] width 74 height 20
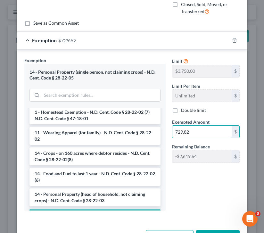
scroll to position [110, 0]
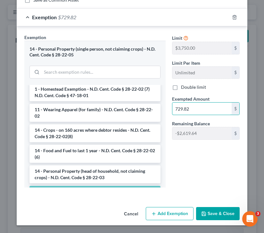
type input "729.82"
click at [230, 215] on button "Save & Close" at bounding box center [218, 213] width 44 height 13
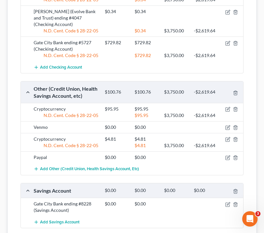
scroll to position [204, 0]
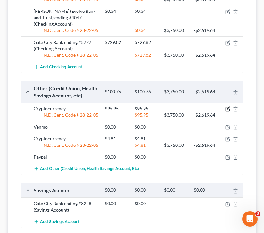
click at [227, 110] on icon "button" at bounding box center [228, 108] width 3 height 3
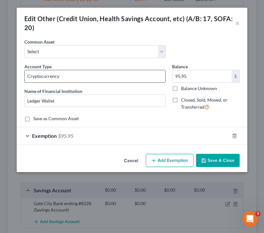
click at [79, 75] on input "Cryptocurrency" at bounding box center [95, 76] width 141 height 12
drag, startPoint x: 79, startPoint y: 75, endPoint x: 29, endPoint y: 74, distance: 50.6
click at [29, 74] on input "Cryptocurrency" at bounding box center [95, 76] width 141 height 12
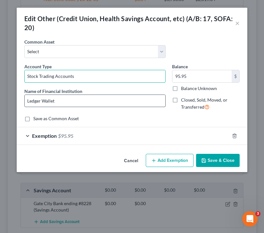
type input "Stock Trading Accounts"
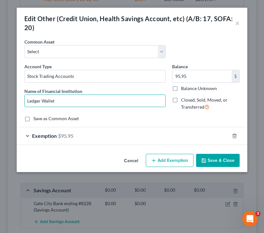
drag, startPoint x: 59, startPoint y: 101, endPoint x: 12, endPoint y: 101, distance: 46.4
click at [12, 101] on div "Edit Other (Credit Union, Health Savings Account, etc) (A/B: 17, SOFA: 20) × An…" at bounding box center [132, 116] width 264 height 233
type input "Robinhood, Webull, Moomoo, Holdings Co."
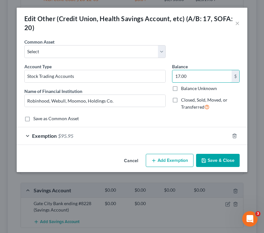
type input "17.00"
click at [53, 136] on span "Exemption" at bounding box center [44, 136] width 25 height 6
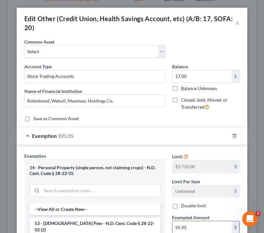
click at [187, 229] on input "95.95" at bounding box center [201, 227] width 59 height 12
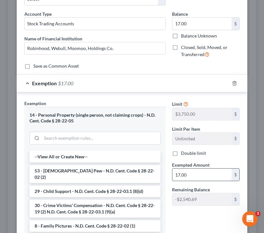
scroll to position [118, 0]
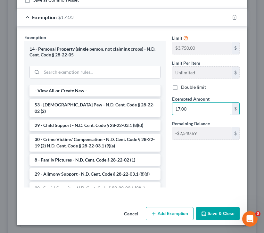
type input "17.00"
click at [220, 213] on button "Save & Close" at bounding box center [218, 213] width 44 height 13
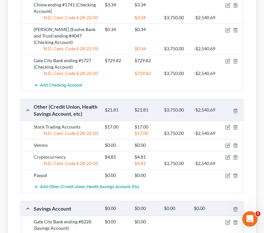
scroll to position [186, 0]
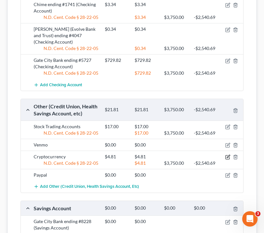
click at [227, 156] on icon "button" at bounding box center [228, 156] width 3 height 3
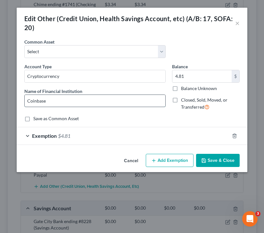
click at [57, 104] on input "Coinbase" at bounding box center [95, 101] width 141 height 12
type input "C"
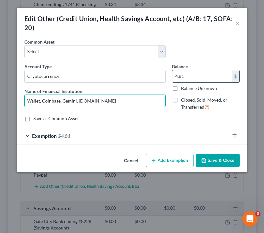
type input "Wallet, Coinbase, Gemini, Crypto.com"
click at [196, 78] on input "4.81" at bounding box center [201, 76] width 59 height 12
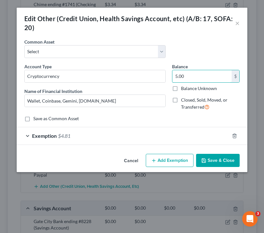
type input "5.00"
click at [38, 132] on div "Exemption $4.81" at bounding box center [123, 135] width 213 height 17
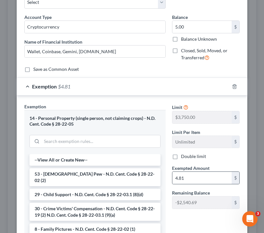
scroll to position [50, 0]
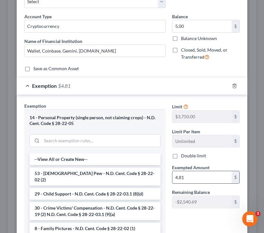
click at [191, 178] on input "4.81" at bounding box center [201, 177] width 59 height 12
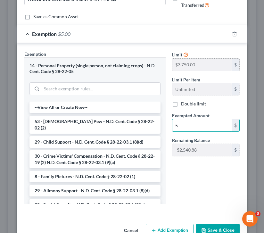
scroll to position [118, 0]
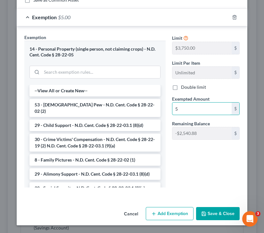
type input "5"
click at [213, 215] on button "Save & Close" at bounding box center [218, 213] width 44 height 13
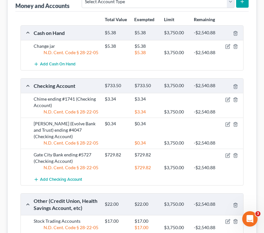
scroll to position [90, 0]
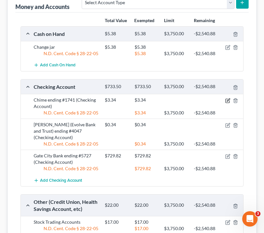
click at [228, 102] on icon "button" at bounding box center [227, 101] width 4 height 4
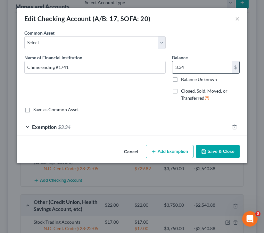
click at [193, 72] on input "3.34" at bounding box center [201, 67] width 59 height 12
type input "0.58"
click at [52, 127] on span "Exemption" at bounding box center [44, 127] width 25 height 6
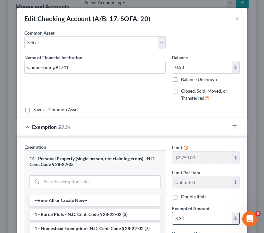
click at [192, 214] on input "3.34" at bounding box center [201, 218] width 59 height 12
click at [190, 218] on input "3.34" at bounding box center [201, 218] width 59 height 12
type input "3"
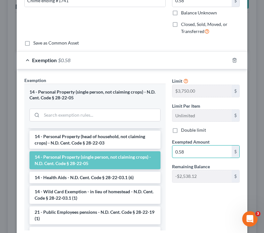
scroll to position [110, 0]
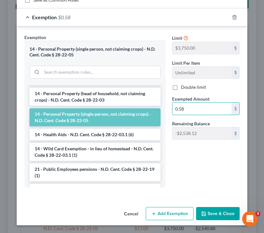
type input "0.58"
click at [216, 216] on button "Save & Close" at bounding box center [218, 213] width 44 height 13
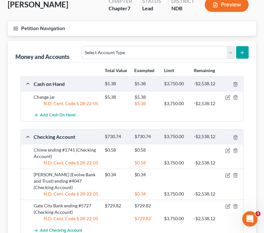
scroll to position [0, 0]
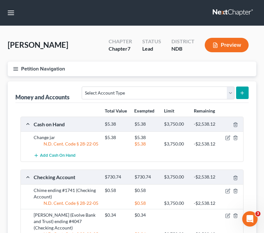
click at [17, 69] on icon "button" at bounding box center [16, 69] width 6 height 6
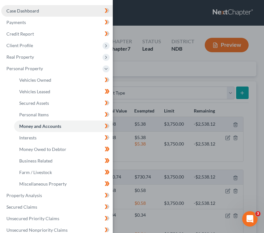
click at [37, 7] on link "Case Dashboard" at bounding box center [56, 11] width 111 height 12
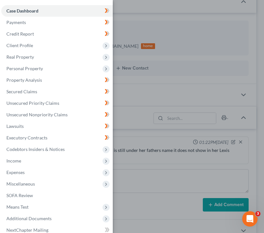
scroll to position [134, 0]
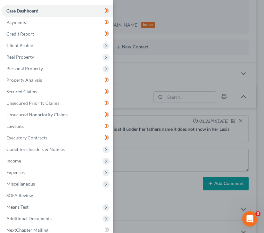
click at [157, 101] on div "Case Dashboard Payments Invoices Payments Payments Credit Report Client Profile" at bounding box center [132, 116] width 264 height 233
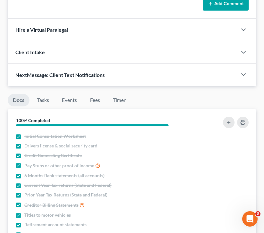
scroll to position [314, 0]
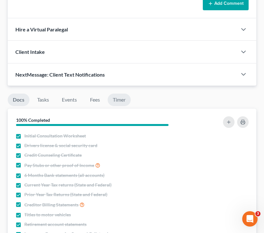
click at [120, 98] on link "Timer" at bounding box center [119, 99] width 23 height 12
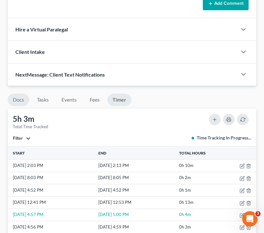
click at [19, 93] on link "Docs" at bounding box center [18, 99] width 21 height 12
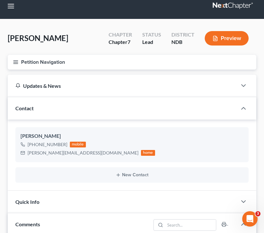
scroll to position [0, 0]
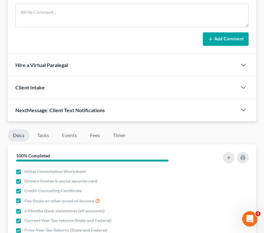
scroll to position [288, 0]
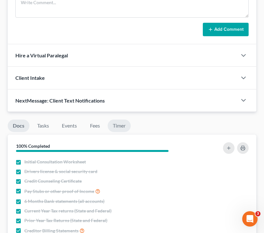
click at [125, 124] on link "Timer" at bounding box center [119, 125] width 23 height 12
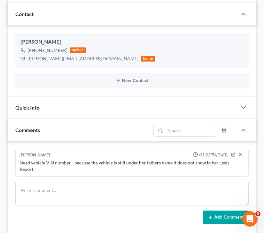
scroll to position [0, 0]
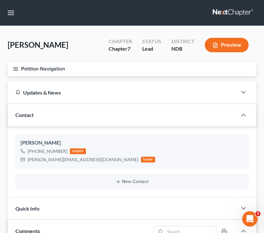
click at [10, 72] on button "Petition Navigation" at bounding box center [132, 68] width 248 height 15
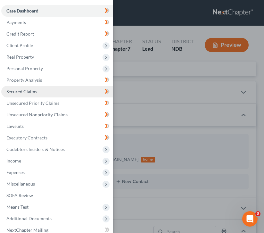
click at [37, 94] on link "Secured Claims" at bounding box center [56, 92] width 111 height 12
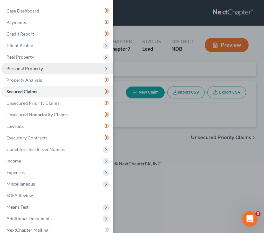
click at [60, 70] on span "Personal Property" at bounding box center [56, 69] width 111 height 12
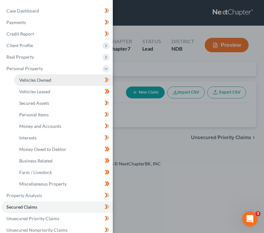
click at [61, 83] on link "Vehicles Owned" at bounding box center [63, 80] width 99 height 12
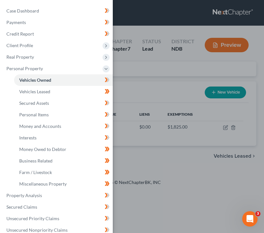
click at [163, 87] on div "Case Dashboard Payments Invoices Payments Payments Credit Report Client Profile" at bounding box center [132, 116] width 264 height 233
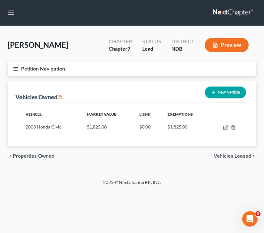
click at [14, 71] on icon "button" at bounding box center [16, 69] width 6 height 6
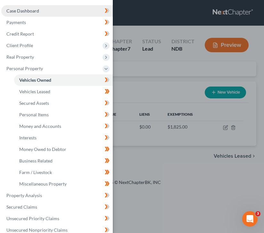
click at [26, 9] on span "Case Dashboard" at bounding box center [22, 10] width 33 height 5
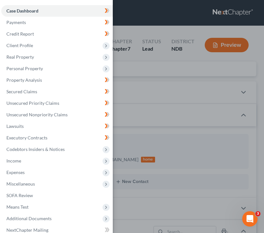
click at [150, 37] on div "Case Dashboard Payments Invoices Payments Payments Credit Report Client Profile" at bounding box center [132, 116] width 264 height 233
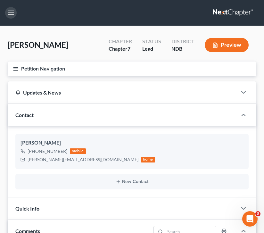
click at [13, 12] on button "button" at bounding box center [11, 13] width 12 height 12
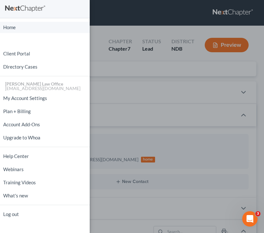
click at [19, 32] on link "Home" at bounding box center [45, 27] width 90 height 11
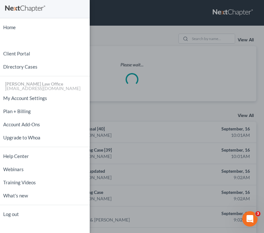
click at [107, 31] on div "Home New Case Client Portal Directory Cases [PERSON_NAME] Law Office [EMAIL_ADD…" at bounding box center [132, 116] width 264 height 233
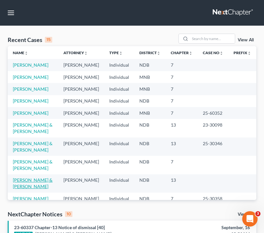
click at [25, 187] on link "[PERSON_NAME] & [PERSON_NAME]" at bounding box center [33, 183] width 40 height 12
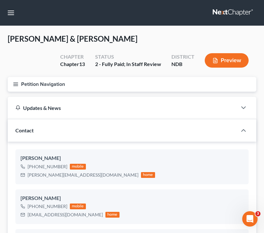
scroll to position [61, 0]
click at [12, 85] on button "Petition Navigation" at bounding box center [132, 84] width 248 height 15
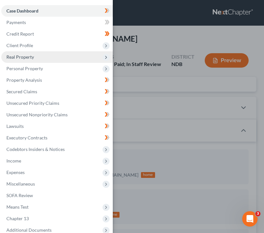
click at [50, 58] on span "Real Property" at bounding box center [56, 57] width 111 height 12
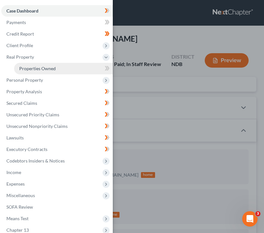
click at [59, 69] on link "Properties Owned" at bounding box center [63, 69] width 99 height 12
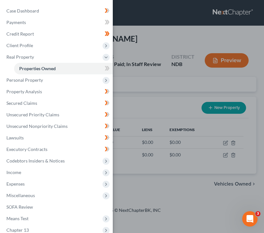
click at [137, 84] on div "Case Dashboard Payments Invoices Payments Payments Credit Report Client Profile" at bounding box center [132, 116] width 264 height 233
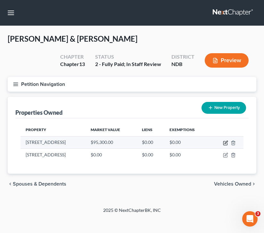
click at [226, 143] on icon "button" at bounding box center [225, 142] width 5 height 5
select select "29"
select select "2"
select select "0"
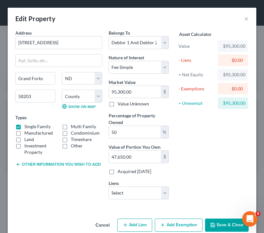
scroll to position [18, 0]
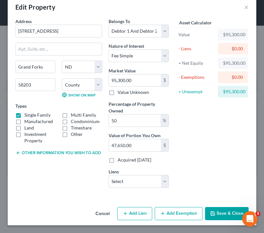
click at [75, 150] on button "Other information you wish to add" at bounding box center [57, 152] width 85 height 5
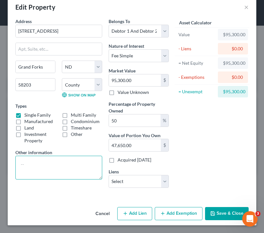
click at [87, 156] on textarea at bounding box center [58, 168] width 87 height 24
click at [53, 162] on textarea at bounding box center [58, 168] width 87 height 24
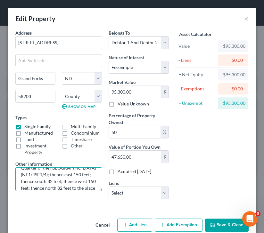
scroll to position [0, 0]
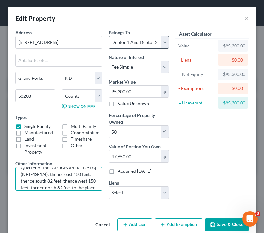
type textarea "all that part of the NE Quarter of the [GEOGRAPHIC_DATA] (NE1/4SE1/4) of Sectio…"
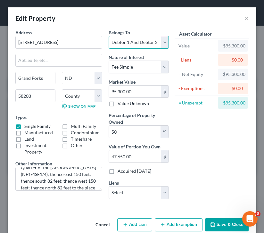
click at [126, 45] on select "Select Debtor 1 Only Debtor 2 Only Debtor 1 And Debtor 2 Only At Least One Of T…" at bounding box center [139, 42] width 60 height 13
click at [109, 36] on select "Select Debtor 1 Only Debtor 2 Only Debtor 1 And Debtor 2 Only At Least One Of T…" at bounding box center [139, 42] width 60 height 13
click at [141, 44] on select "Select Debtor 1 Only Debtor 2 Only Debtor 1 And Debtor 2 Only At Least One Of T…" at bounding box center [139, 42] width 60 height 13
select select "2"
click at [109, 36] on select "Select Debtor 1 Only Debtor 2 Only Debtor 1 And Debtor 2 Only At Least One Of T…" at bounding box center [139, 42] width 60 height 13
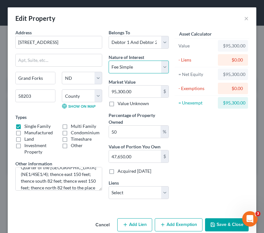
click at [137, 63] on select "Select Fee Simple Joint Tenant Life Estate Equitable Interest Future Interest T…" at bounding box center [139, 67] width 60 height 13
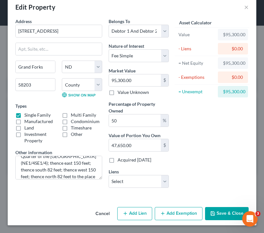
click at [224, 208] on button "Save & Close" at bounding box center [227, 213] width 44 height 13
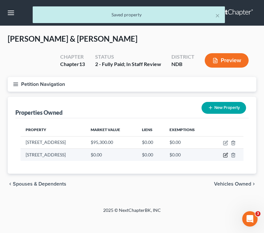
click at [226, 154] on icon "button" at bounding box center [225, 154] width 3 height 3
select select "29"
select select "8"
select select "2"
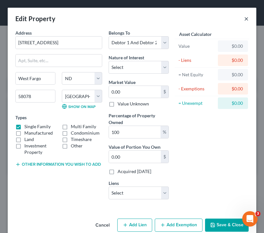
click at [245, 20] on button "×" at bounding box center [246, 19] width 4 height 8
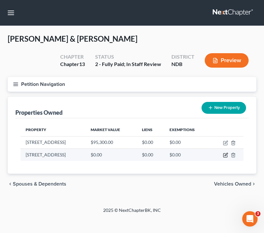
click at [226, 156] on icon "button" at bounding box center [225, 154] width 5 height 5
select select "29"
select select "8"
select select "2"
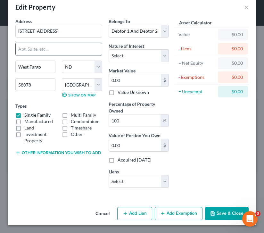
scroll to position [0, 0]
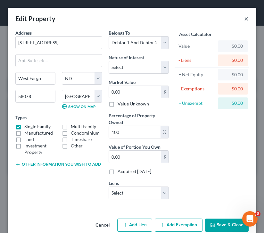
click at [246, 19] on button "×" at bounding box center [246, 19] width 4 height 8
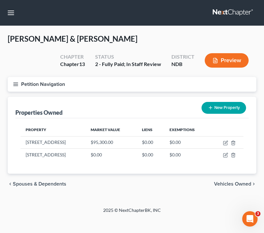
click at [16, 85] on icon "button" at bounding box center [16, 84] width 6 height 6
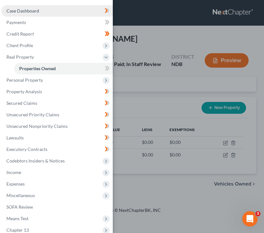
click at [32, 10] on span "Case Dashboard" at bounding box center [22, 10] width 33 height 5
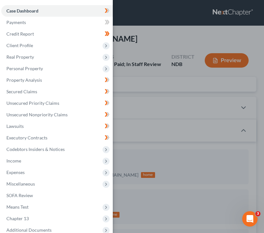
click at [134, 87] on div "Case Dashboard Payments Invoices Payments Payments Credit Report Client Profile" at bounding box center [132, 116] width 264 height 233
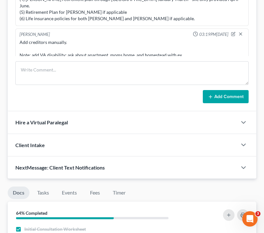
scroll to position [356, 0]
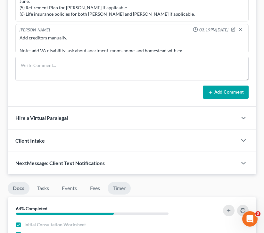
click at [120, 188] on link "Timer" at bounding box center [119, 188] width 23 height 12
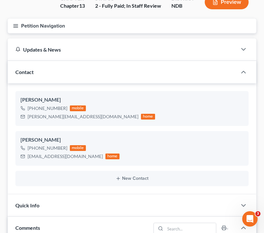
scroll to position [0, 0]
